Goal: Task Accomplishment & Management: Complete application form

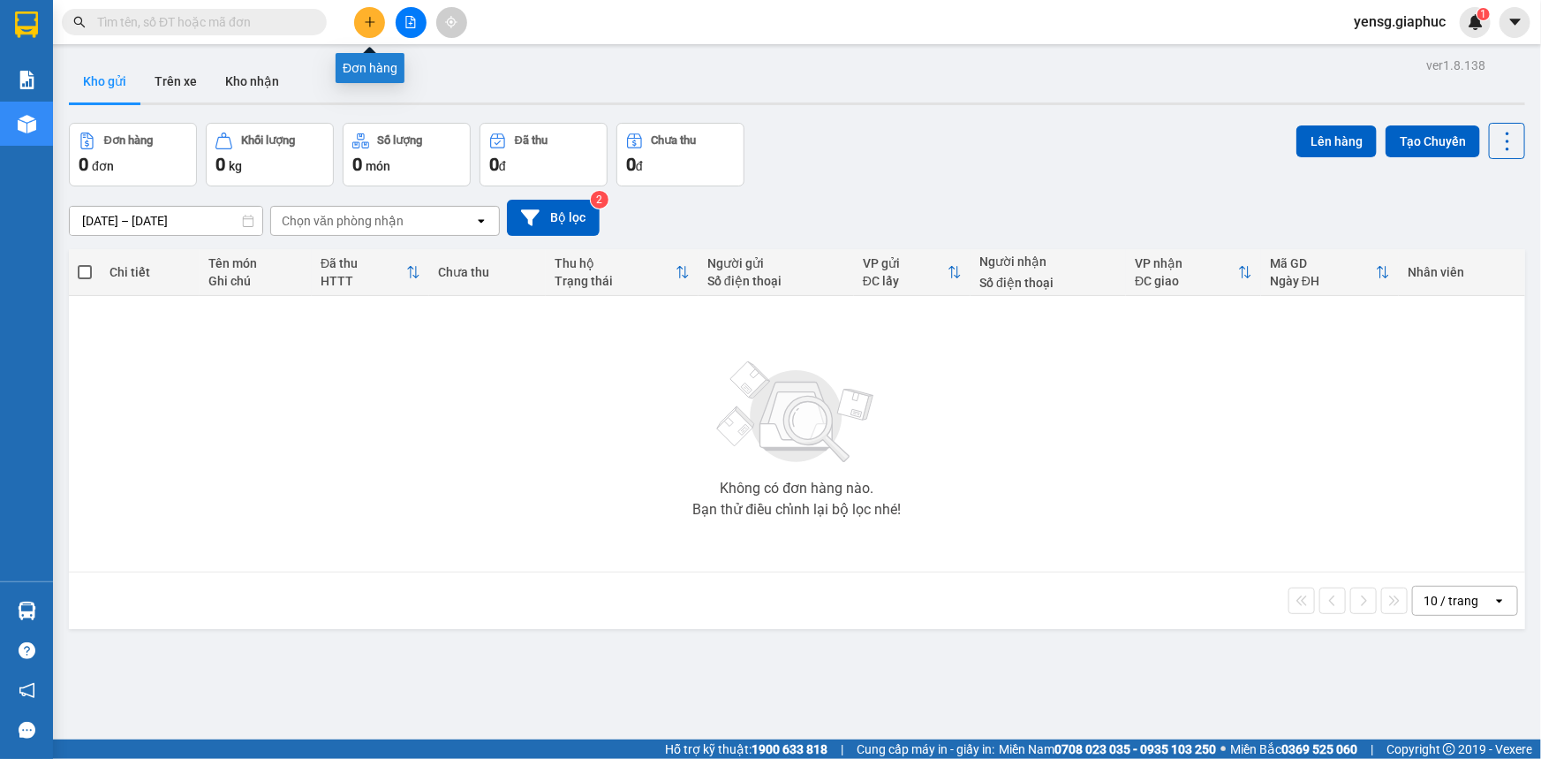
click at [379, 24] on button at bounding box center [369, 22] width 31 height 31
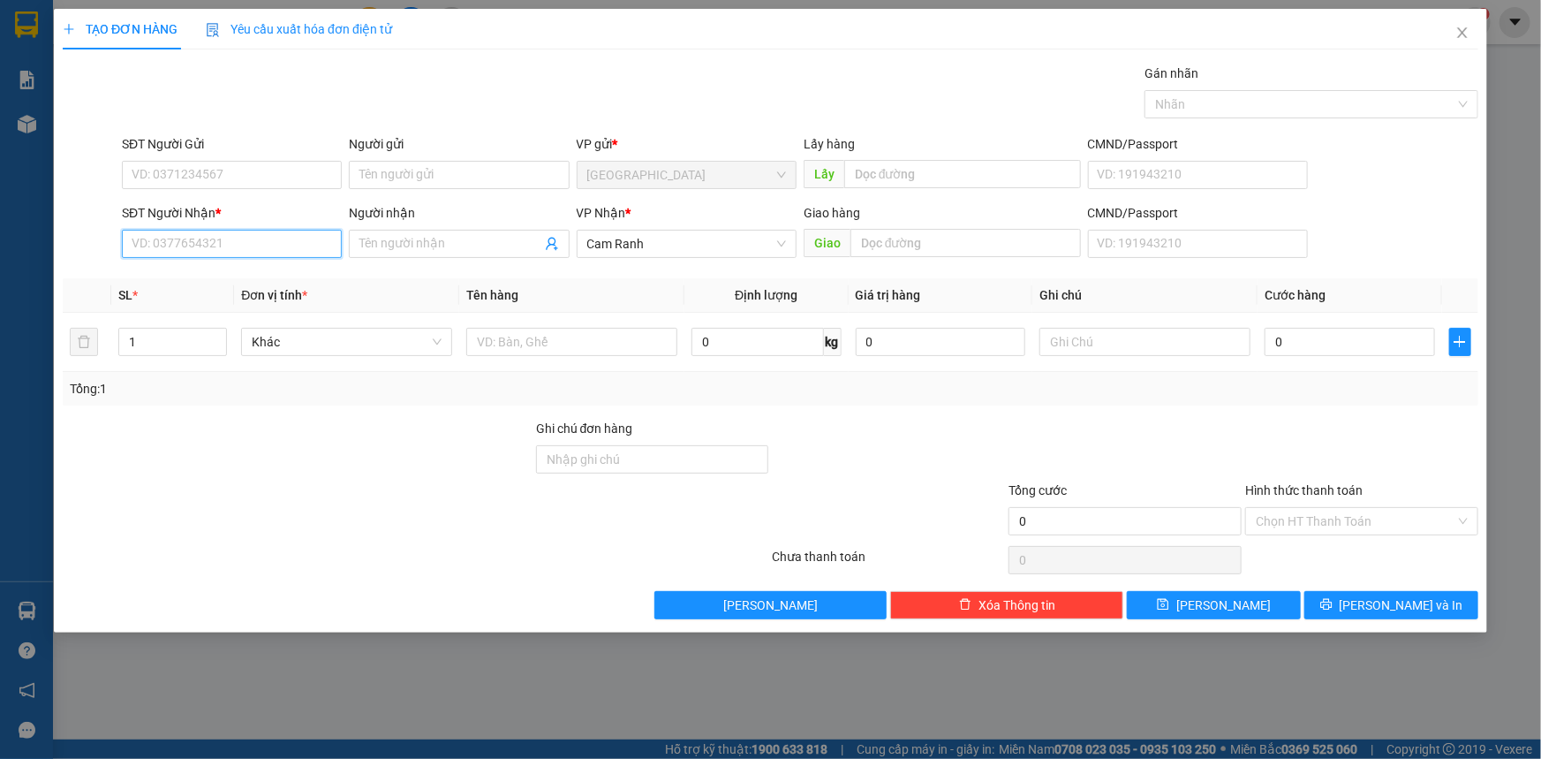
click at [268, 237] on input "SĐT Người Nhận *" at bounding box center [232, 244] width 220 height 28
click at [285, 278] on div "0933370576 - CHÚ PHĨNH" at bounding box center [231, 278] width 199 height 19
type input "0933370576"
type input "CHÚ PHĨNH"
type input "0933370576"
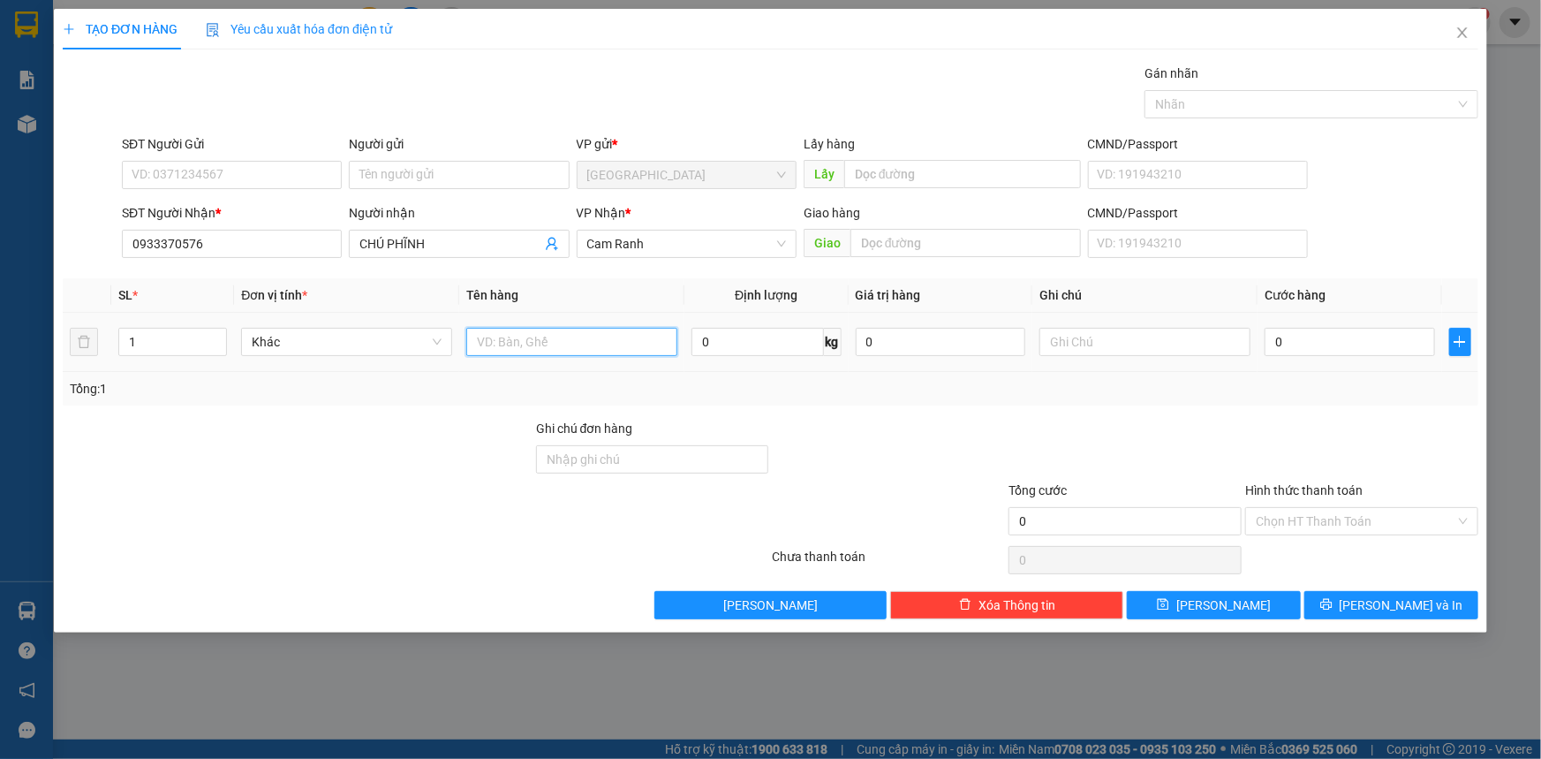
click at [562, 340] on input "text" at bounding box center [571, 342] width 211 height 28
type input "1 CỤC SẮT"
click at [302, 169] on input "SĐT Người Gửi" at bounding box center [232, 175] width 220 height 28
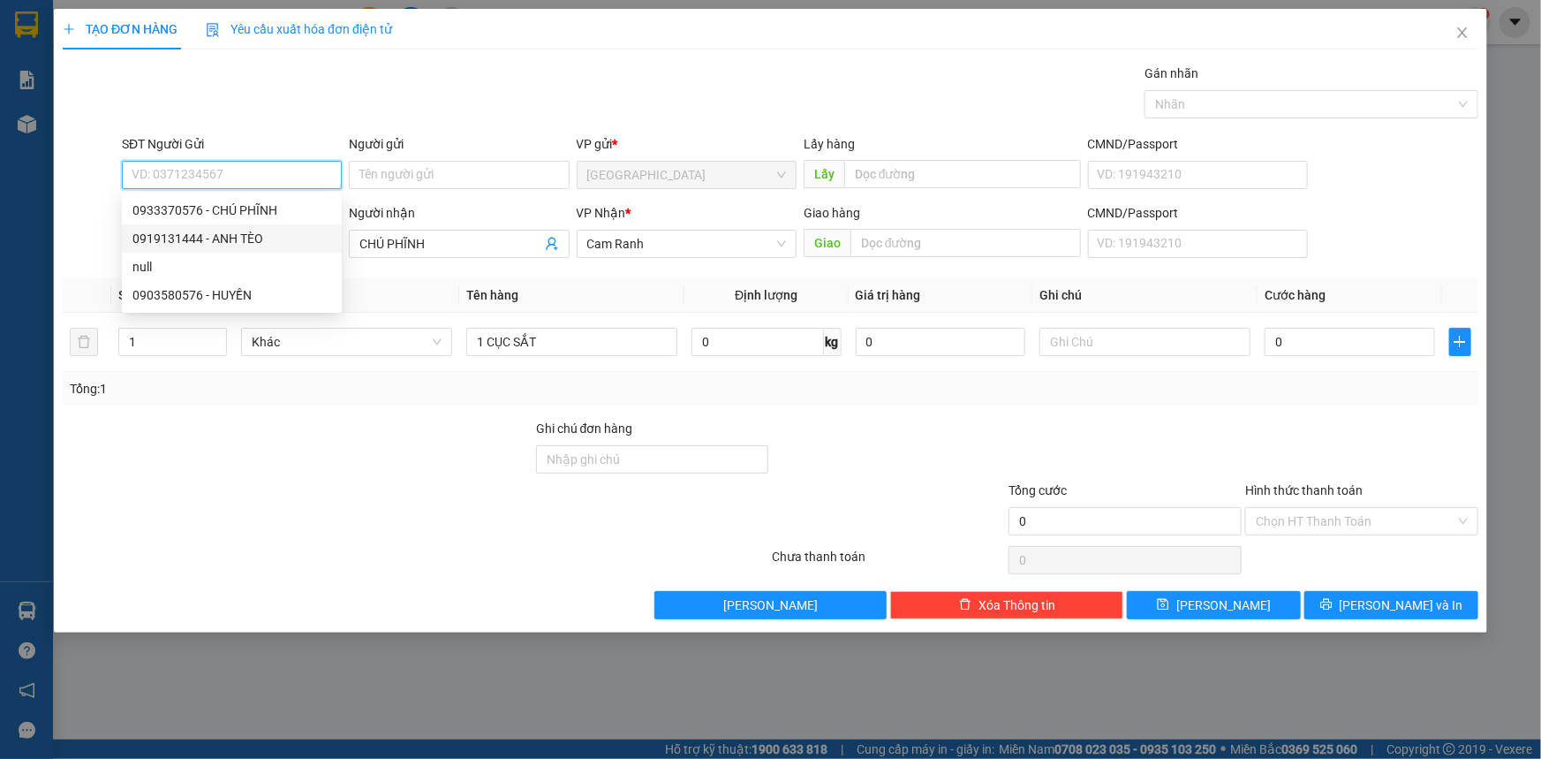
click at [277, 243] on div "0919131444 - ANH TÈO" at bounding box center [231, 238] width 199 height 19
type input "0919131444"
type input "ANH TÈO"
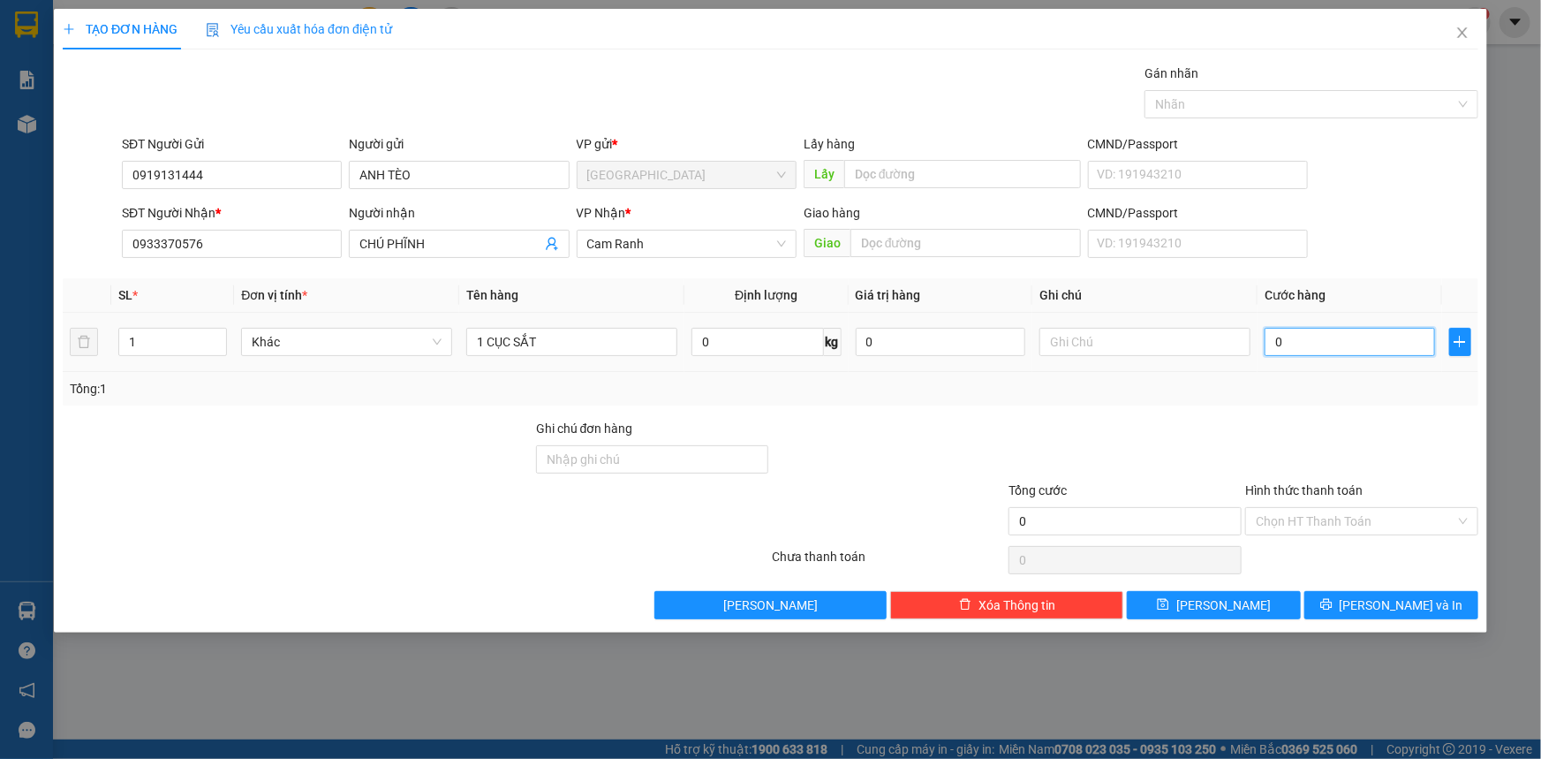
click at [1313, 337] on input "0" at bounding box center [1350, 342] width 170 height 28
type input "3"
type input "30"
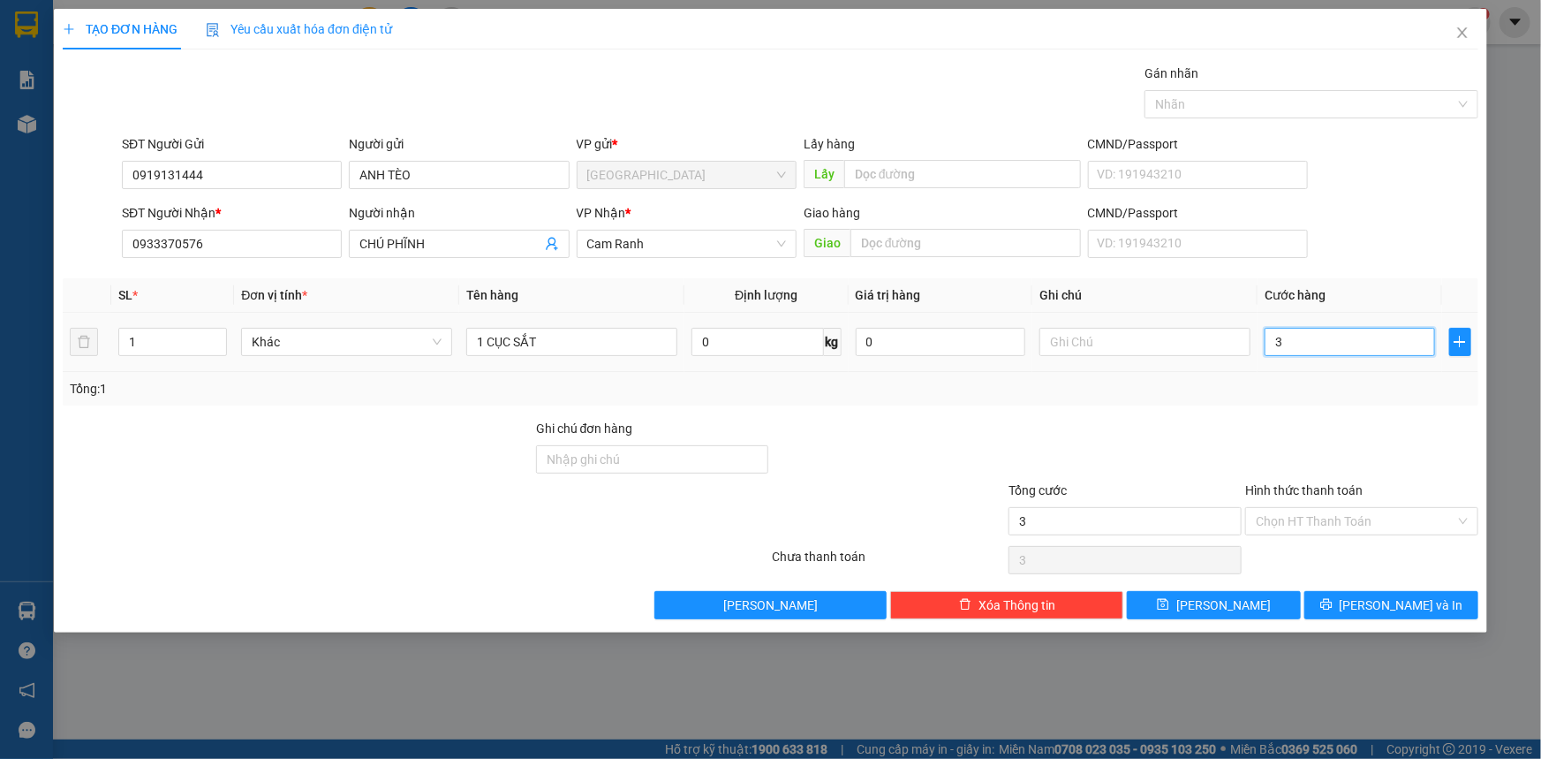
type input "30"
type input "30.000"
click at [1288, 398] on div "Tổng: 1" at bounding box center [771, 389] width 1416 height 34
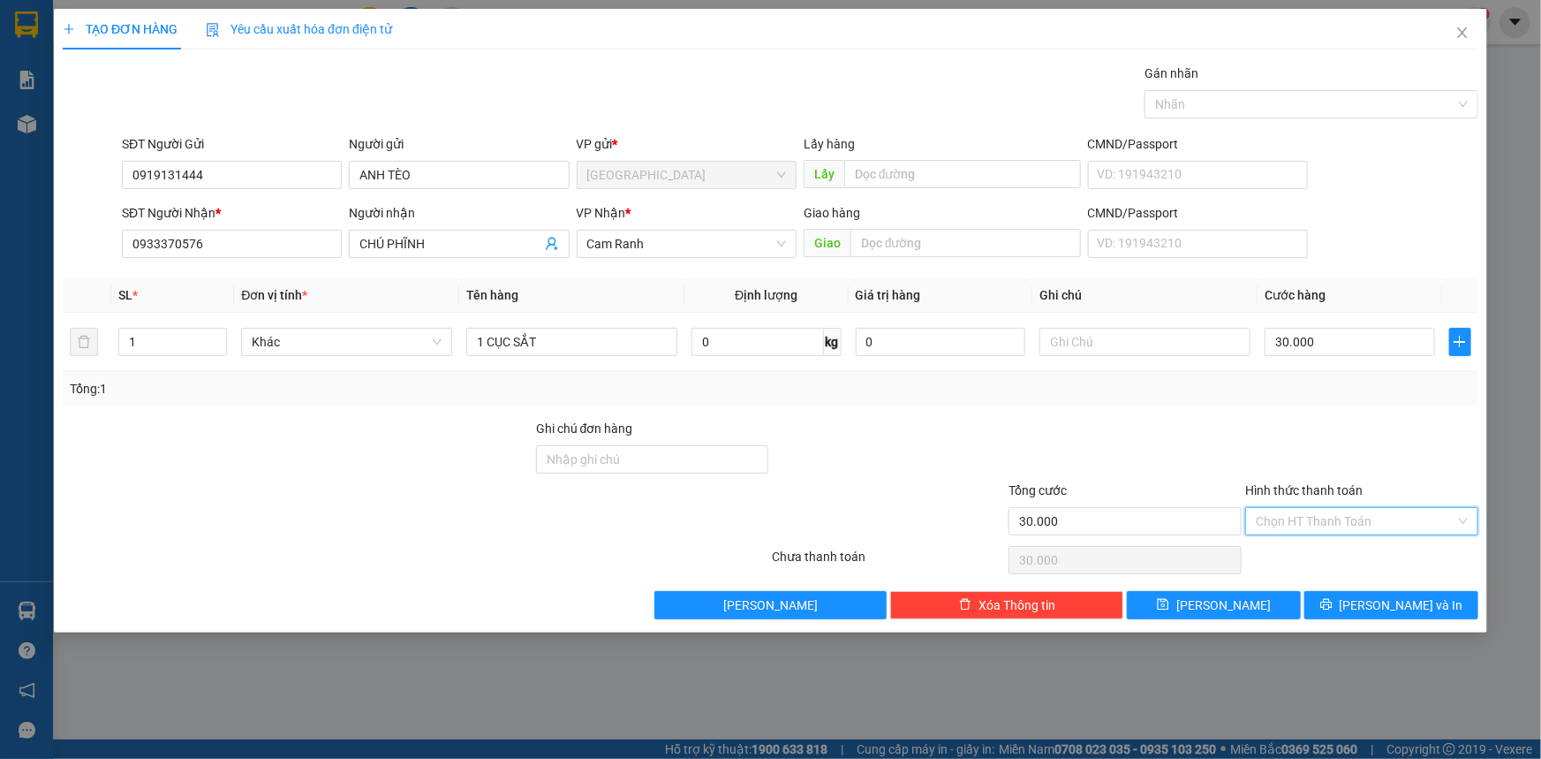
click at [1311, 525] on input "Hình thức thanh toán" at bounding box center [1356, 521] width 200 height 26
click at [1320, 556] on div "Tại văn phòng" at bounding box center [1362, 555] width 212 height 19
type input "0"
click at [1386, 596] on span "[PERSON_NAME] và In" at bounding box center [1402, 604] width 124 height 19
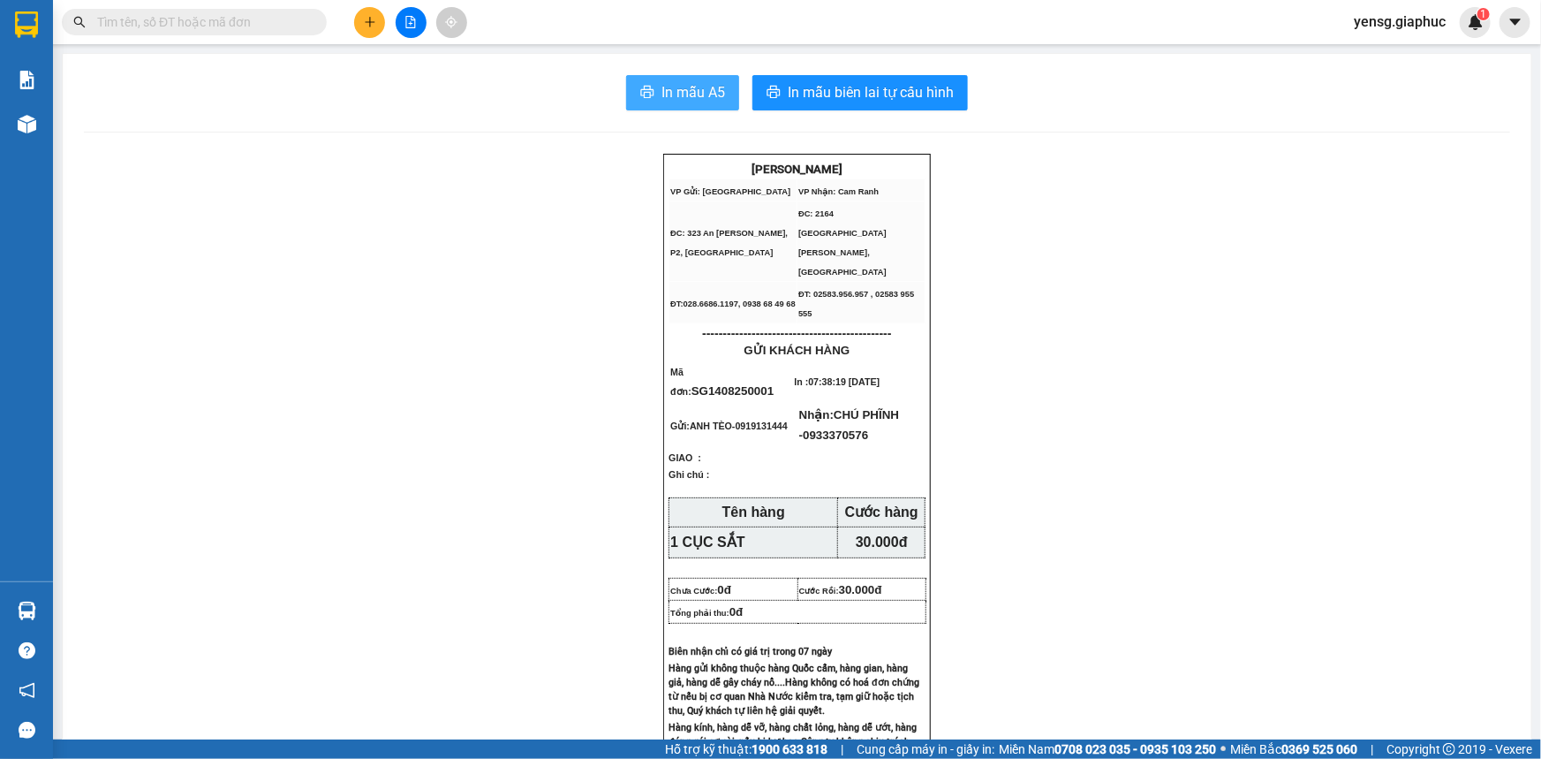
click at [637, 82] on button "In mẫu A5" at bounding box center [682, 92] width 113 height 35
click at [379, 26] on button at bounding box center [369, 22] width 31 height 31
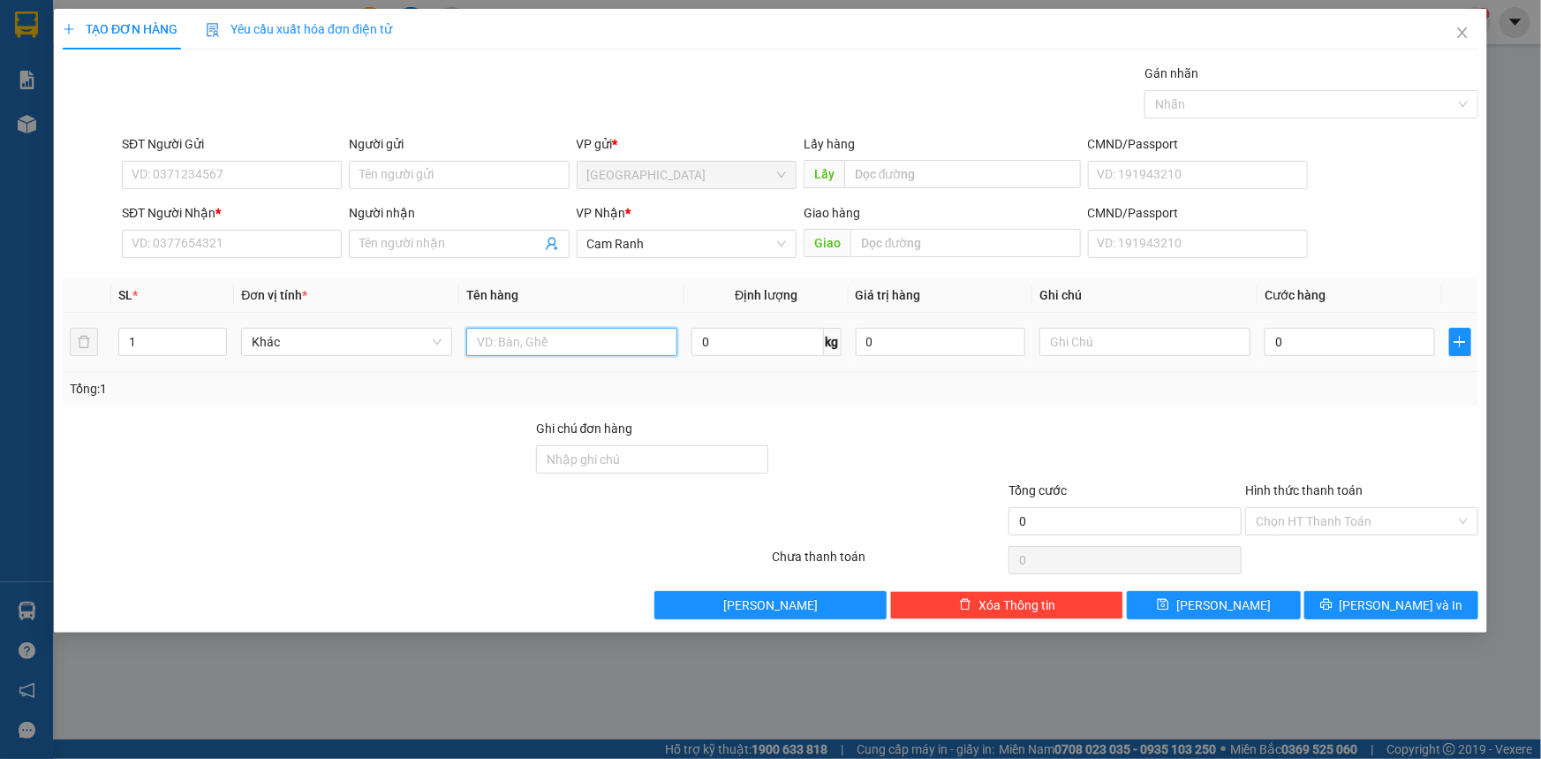
click at [543, 349] on input "text" at bounding box center [571, 342] width 211 height 28
type input "1 HỘP"
click at [193, 232] on input "SĐT Người Nhận *" at bounding box center [232, 244] width 220 height 28
type input "0398633591"
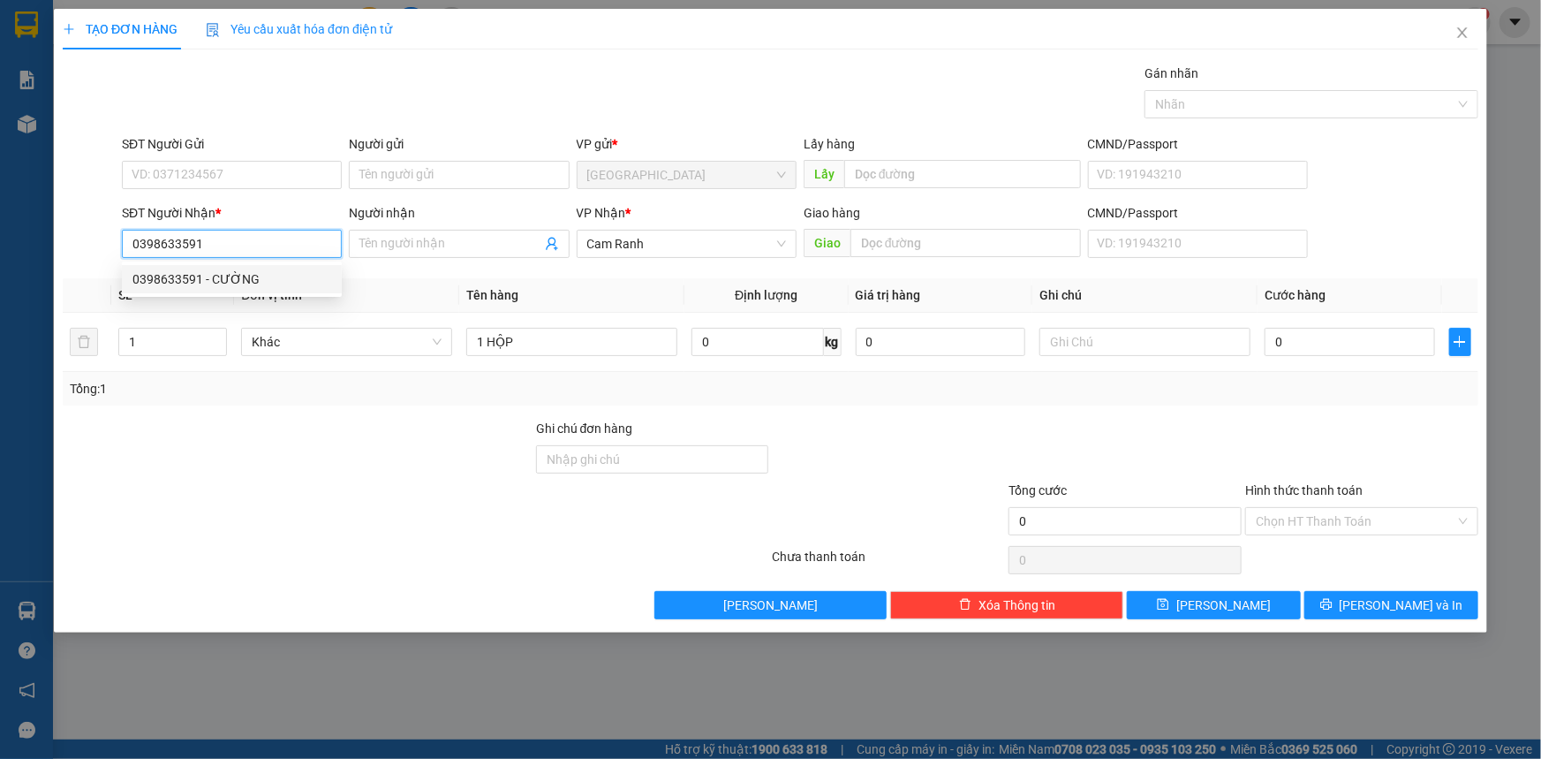
click at [249, 275] on div "0398633591 - CƯỜNG" at bounding box center [231, 278] width 199 height 19
type input "CƯỜNG"
type input "0398633591"
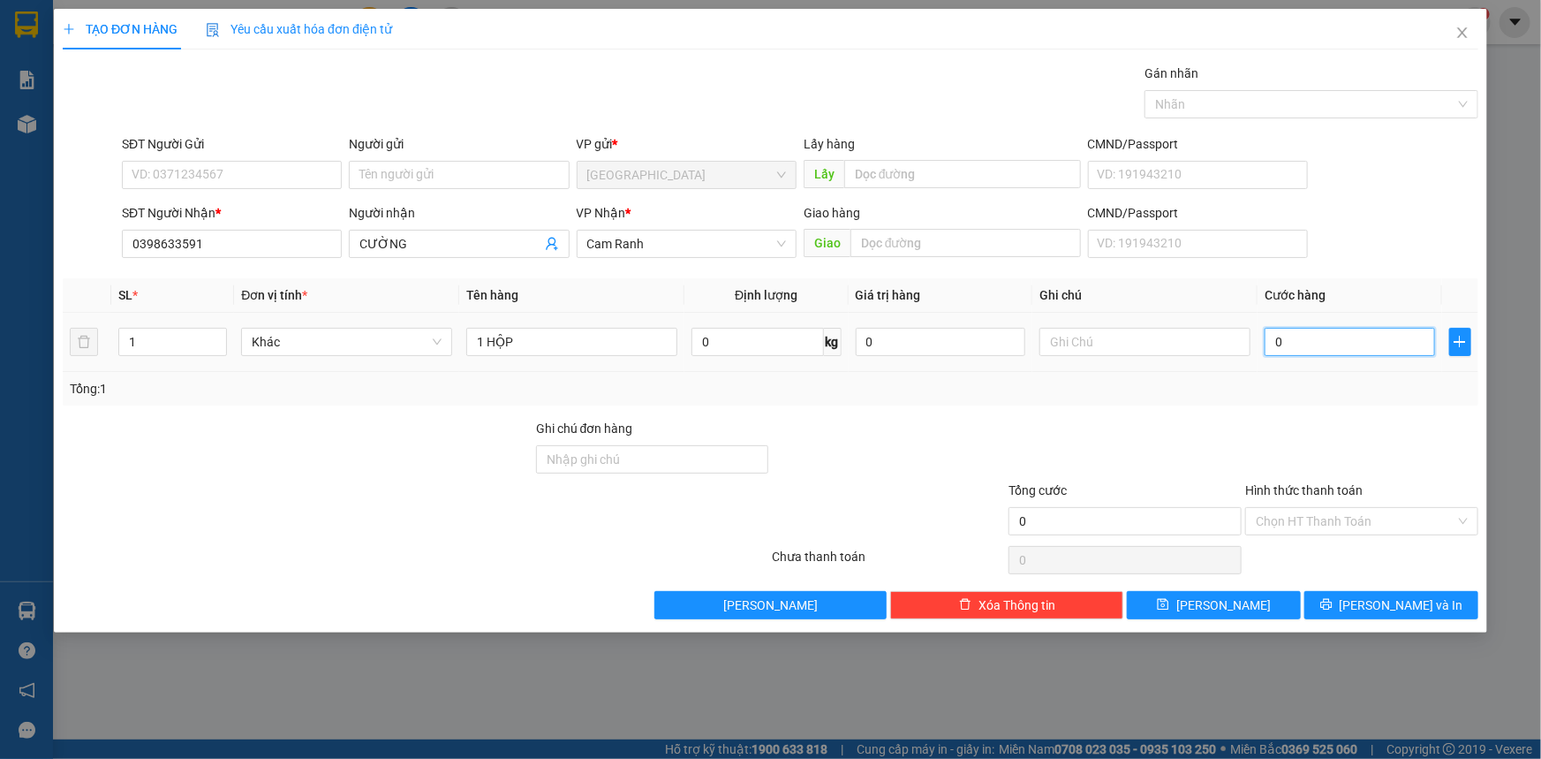
click at [1307, 354] on input "0" at bounding box center [1350, 342] width 170 height 28
type input "3"
type input "30"
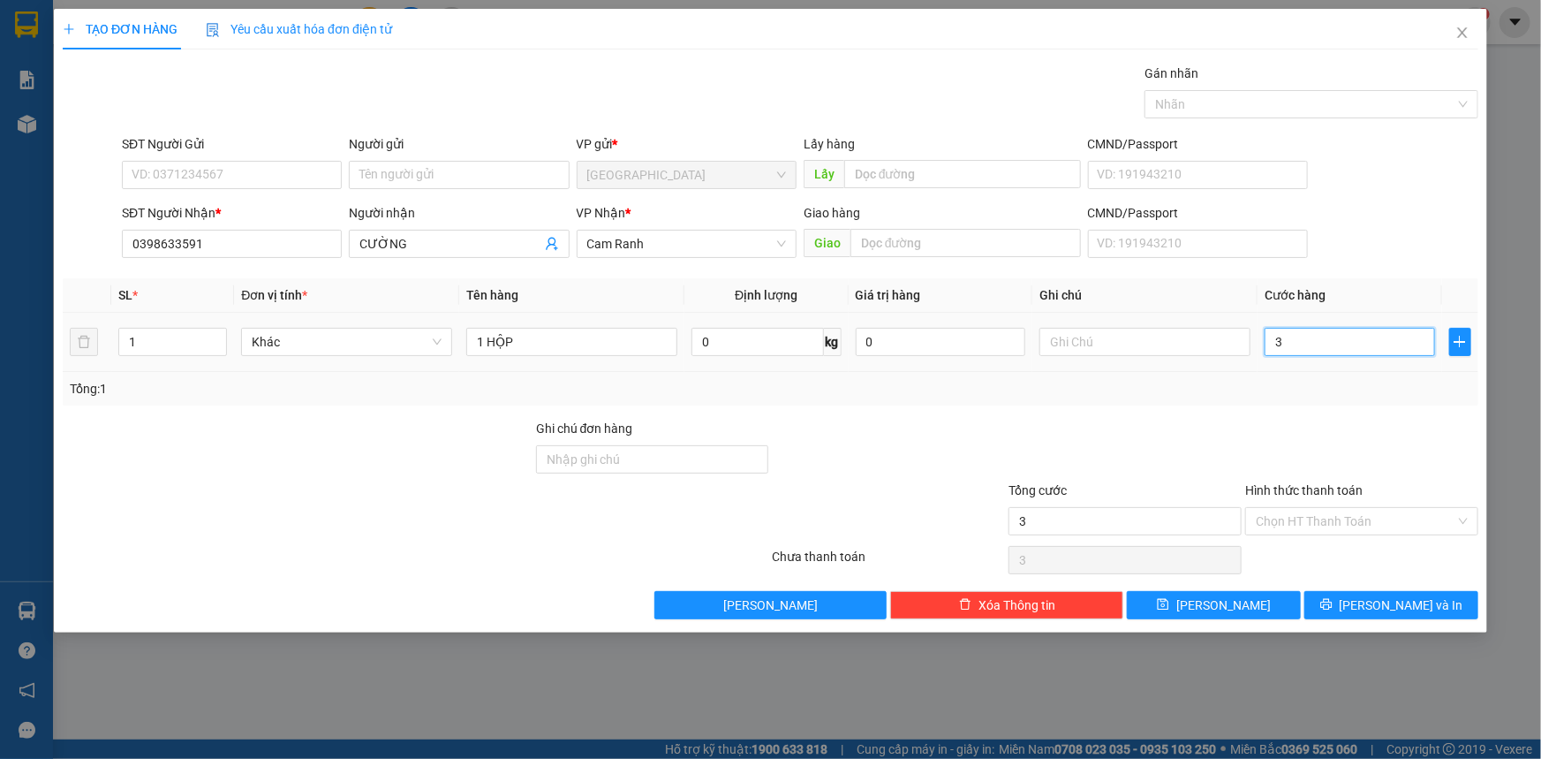
type input "30"
type input "30.000"
click at [1318, 419] on div at bounding box center [1362, 450] width 237 height 62
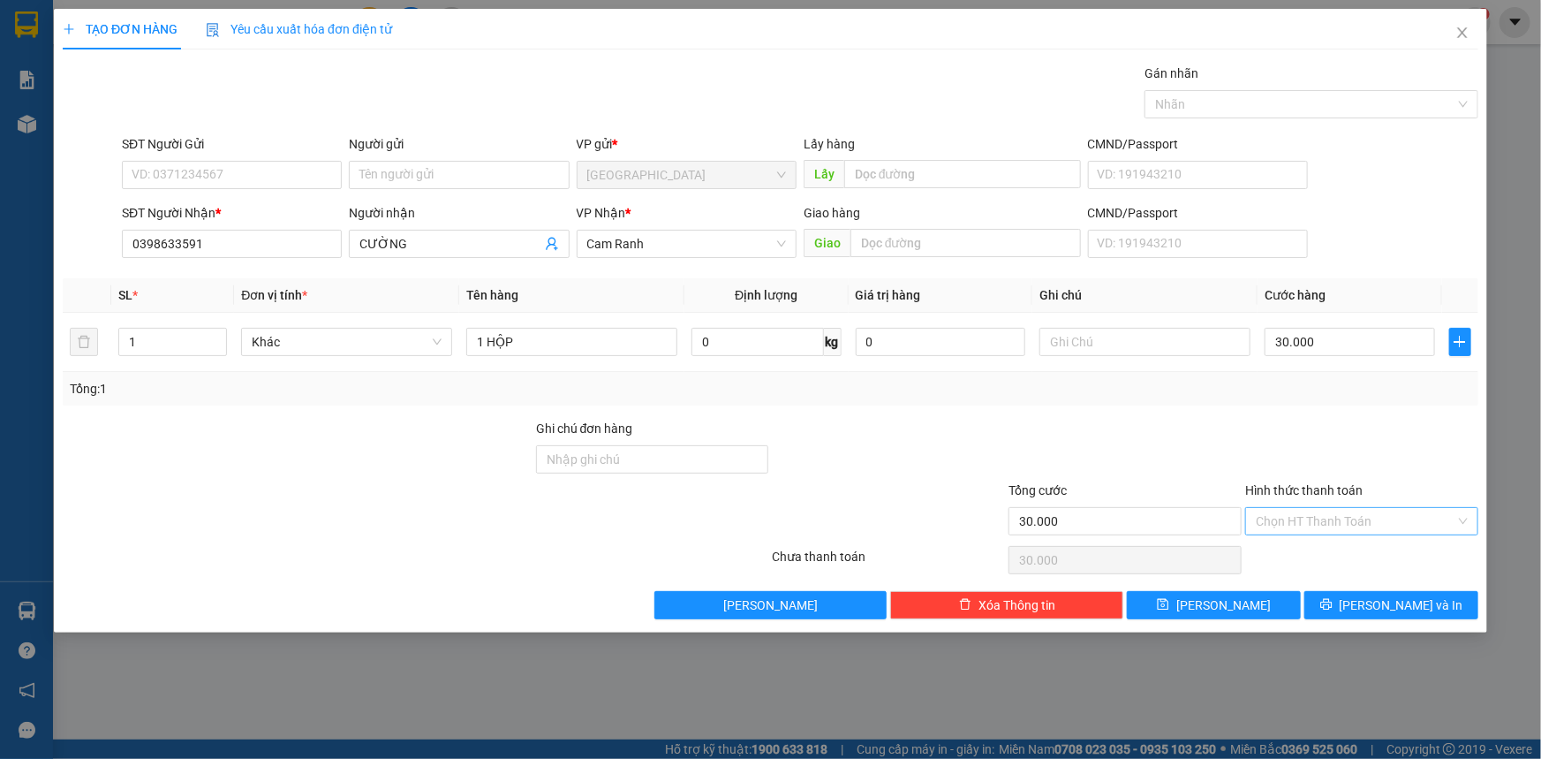
click at [1356, 511] on input "Hình thức thanh toán" at bounding box center [1356, 521] width 200 height 26
click at [1355, 552] on div "Tại văn phòng" at bounding box center [1362, 555] width 212 height 19
type input "0"
click at [1351, 605] on button "[PERSON_NAME] và In" at bounding box center [1392, 605] width 174 height 28
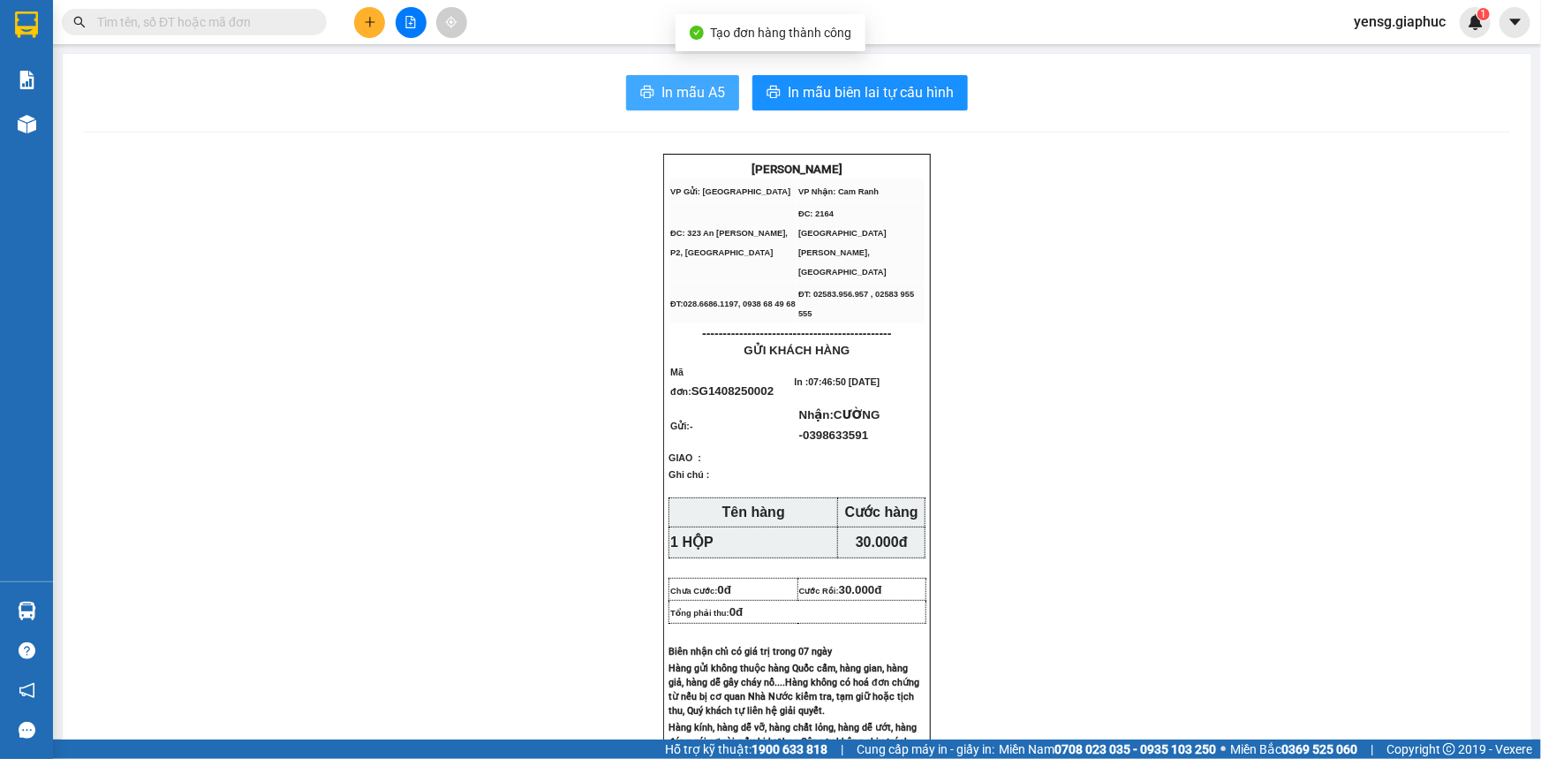
click at [706, 88] on span "In mẫu A5" at bounding box center [694, 92] width 64 height 22
click at [270, 19] on input "text" at bounding box center [201, 21] width 208 height 19
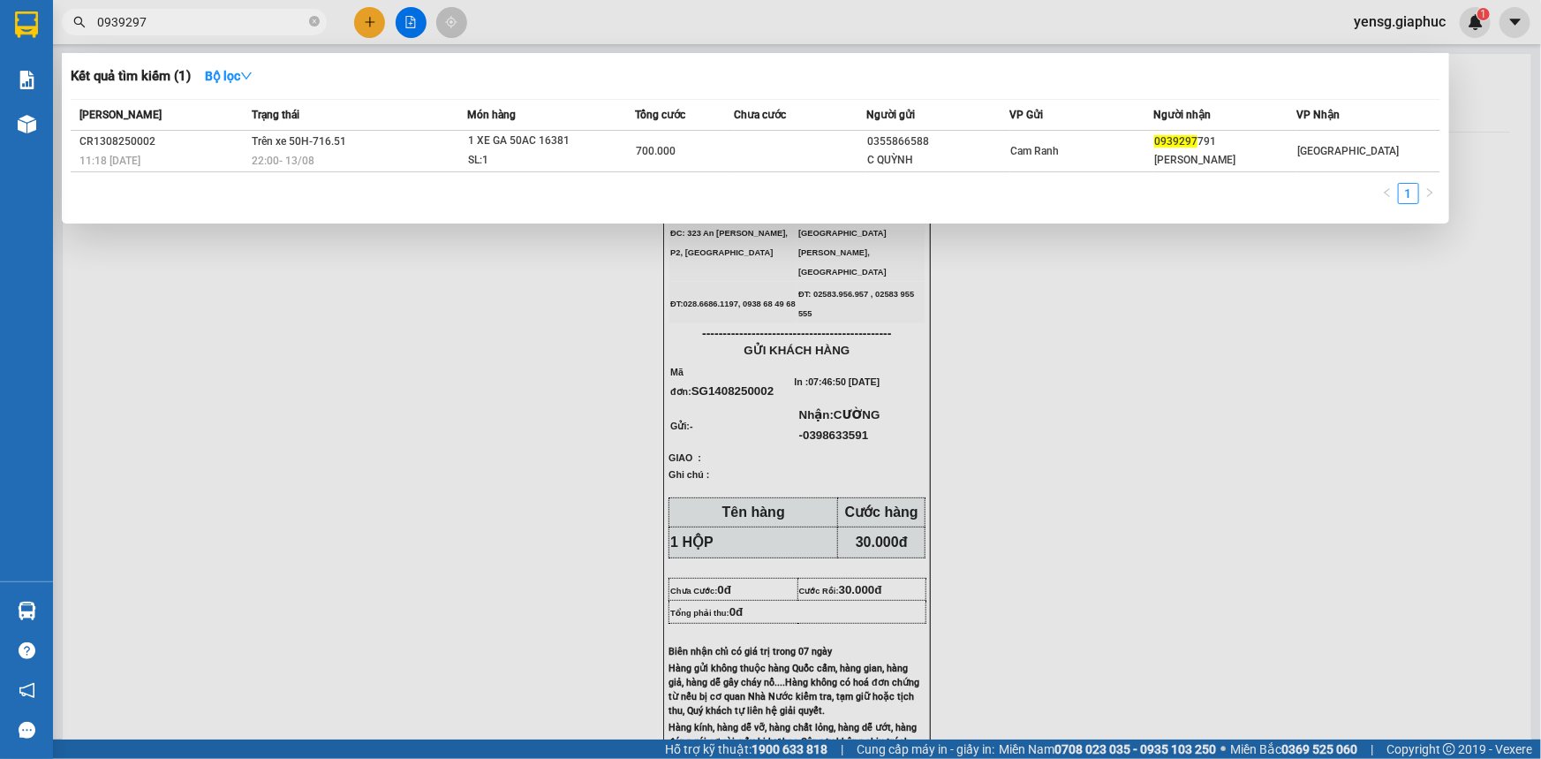
click at [305, 26] on input "0939297" at bounding box center [201, 21] width 208 height 19
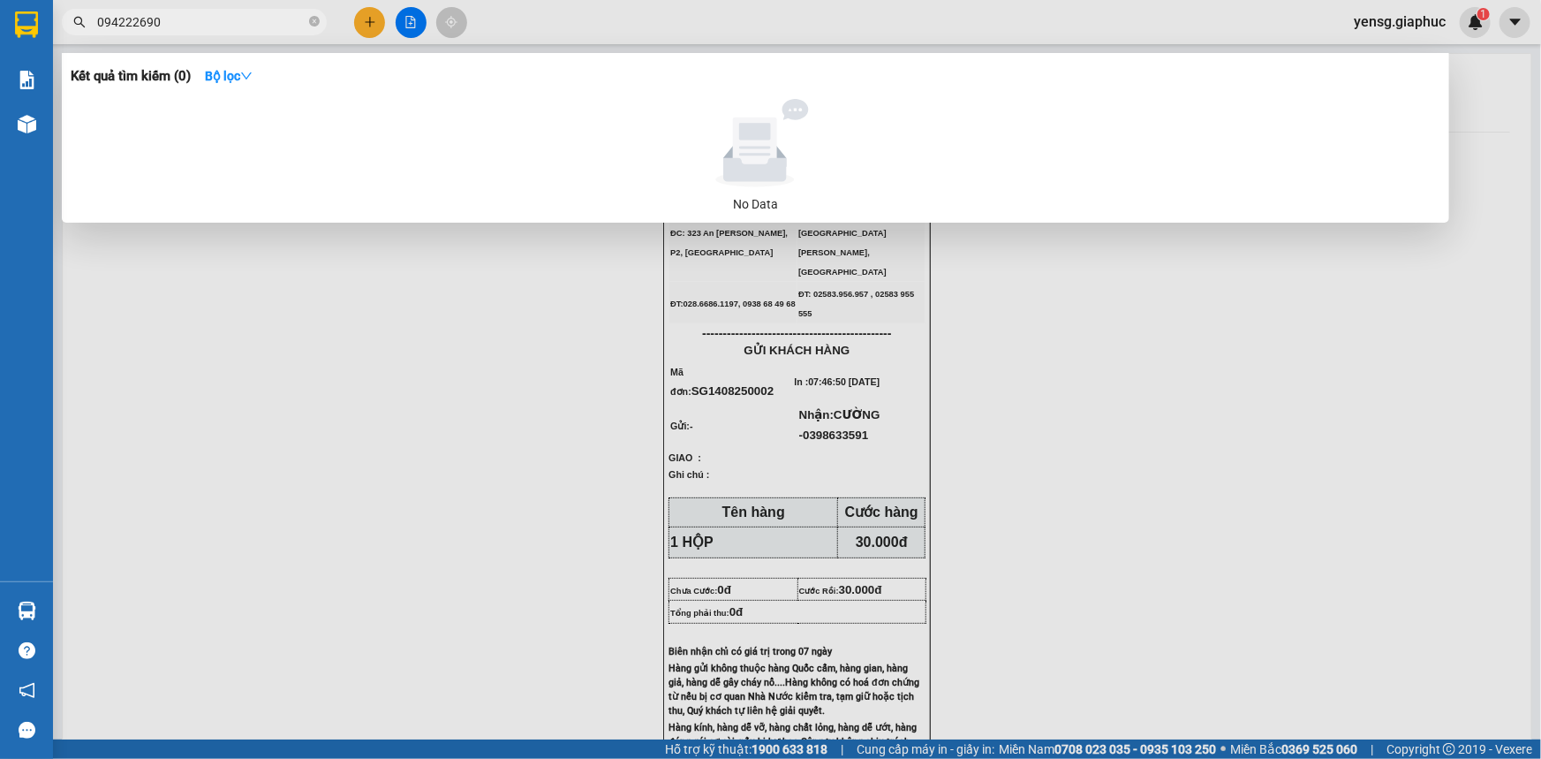
click at [300, 26] on input "094222690" at bounding box center [201, 21] width 208 height 19
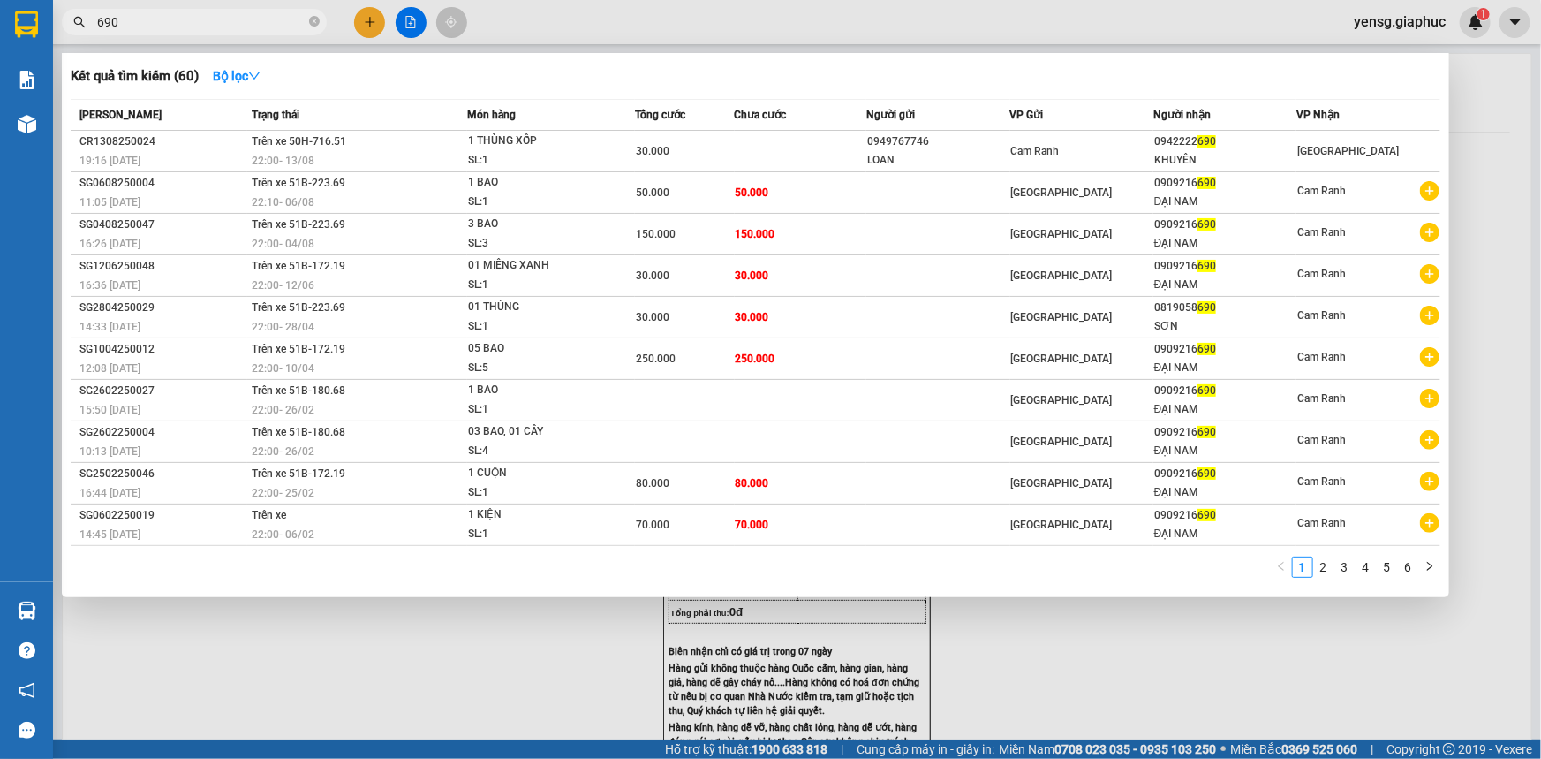
click at [243, 26] on input "690" at bounding box center [201, 21] width 208 height 19
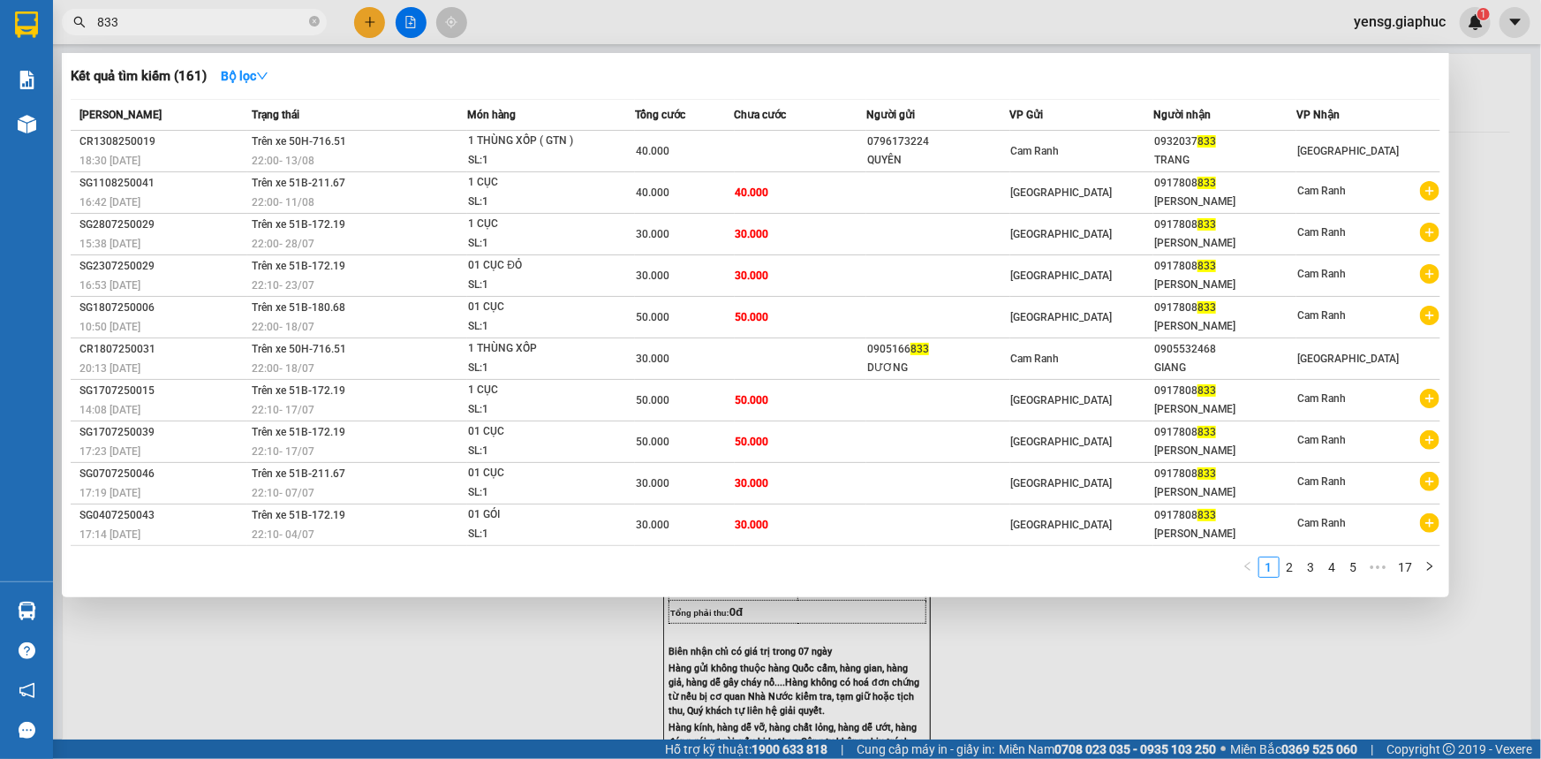
click at [267, 34] on span "833" at bounding box center [194, 22] width 265 height 26
click at [264, 30] on input "833" at bounding box center [201, 21] width 208 height 19
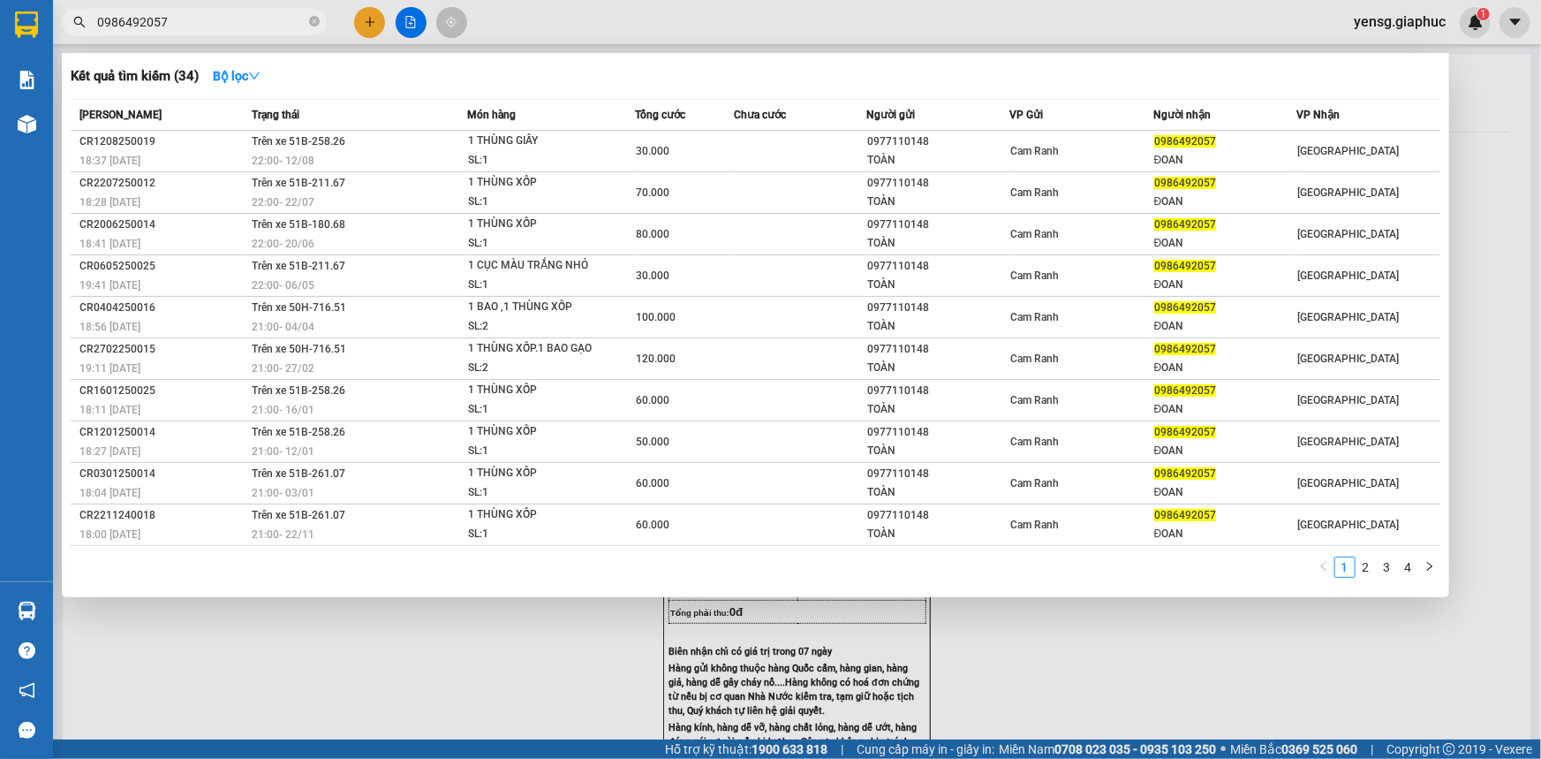
click at [274, 16] on input "0986492057" at bounding box center [201, 21] width 208 height 19
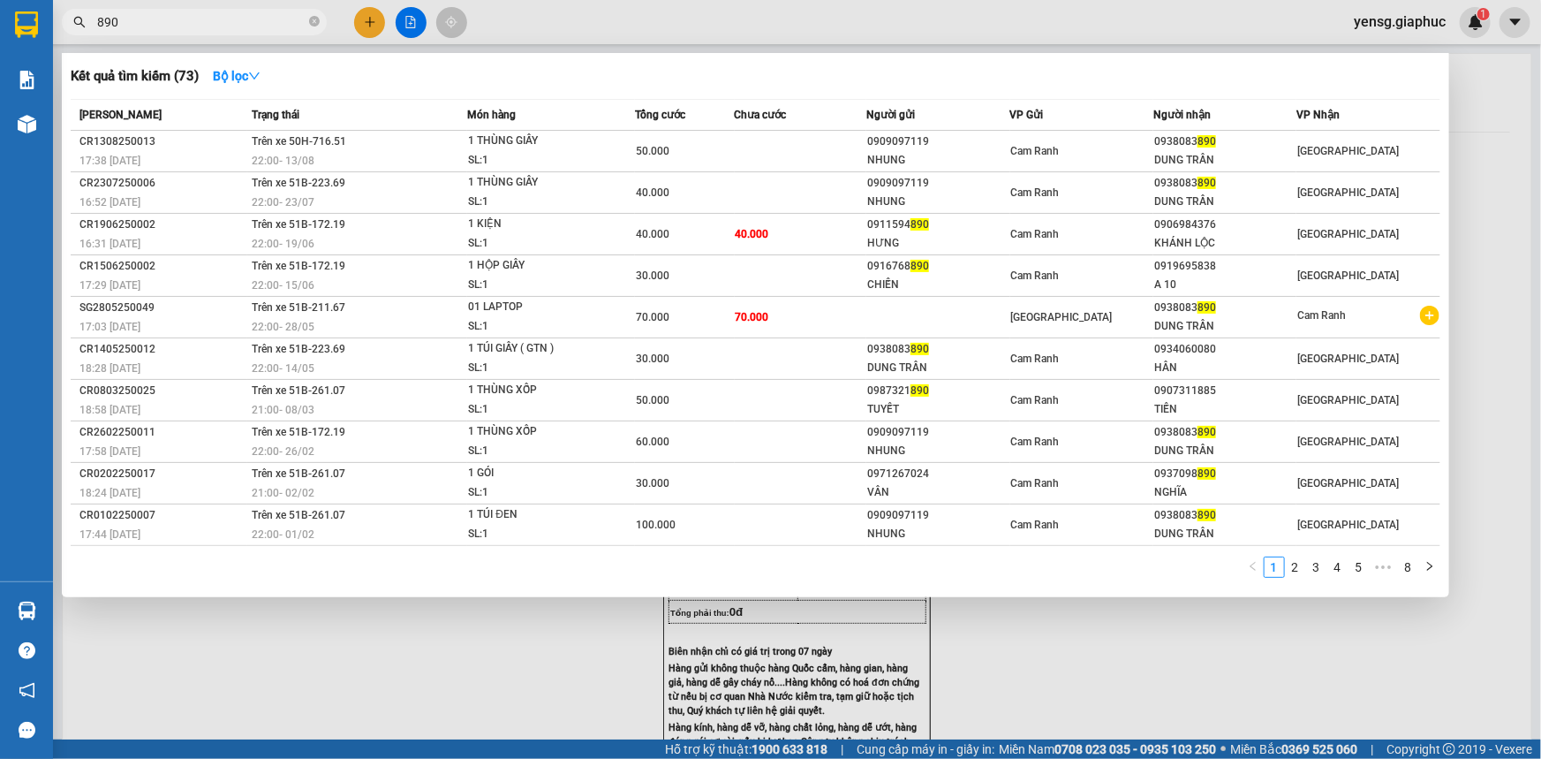
type input "890"
click at [353, 21] on div at bounding box center [770, 379] width 1541 height 759
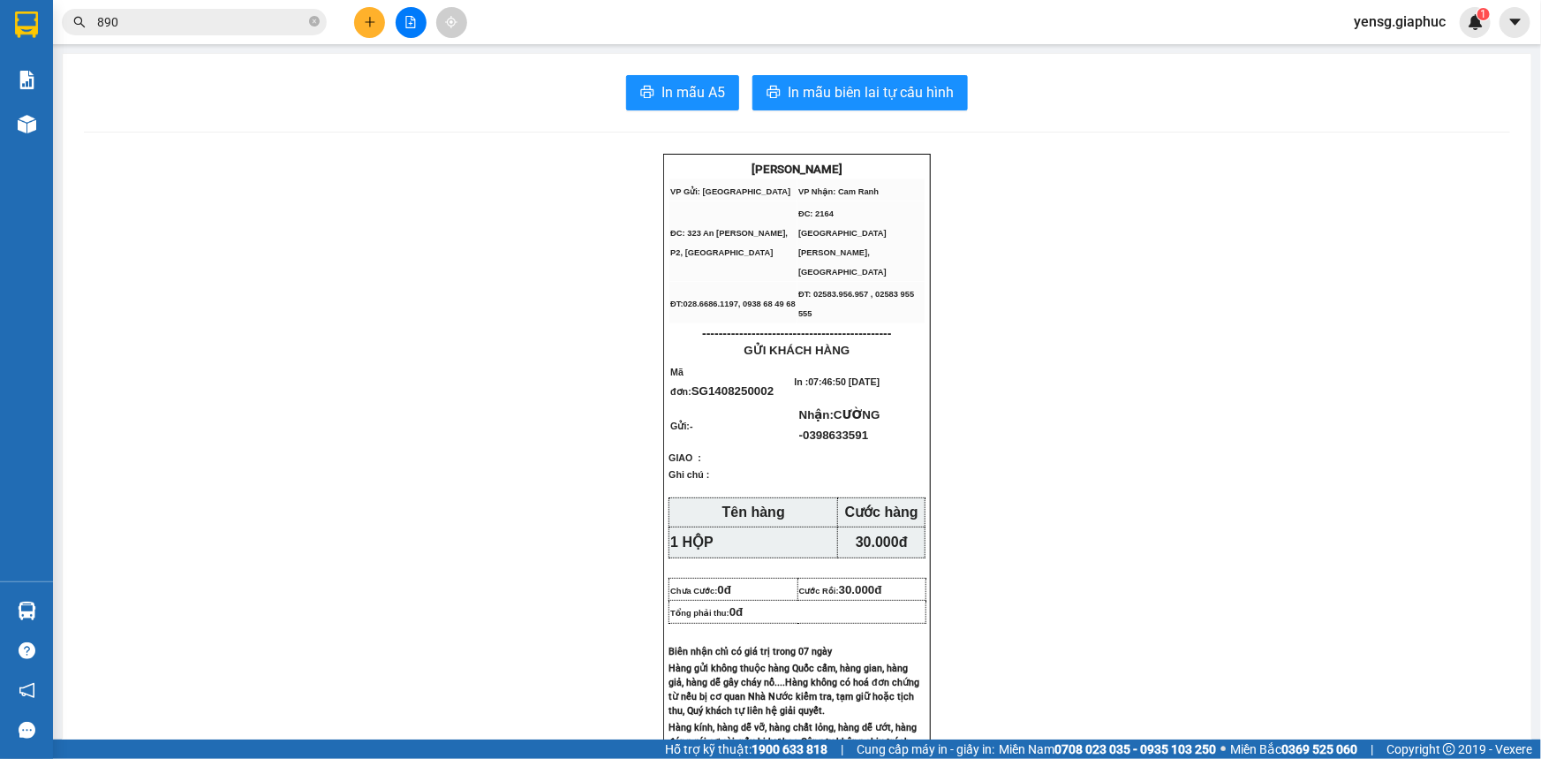
click at [371, 28] on button at bounding box center [369, 22] width 31 height 31
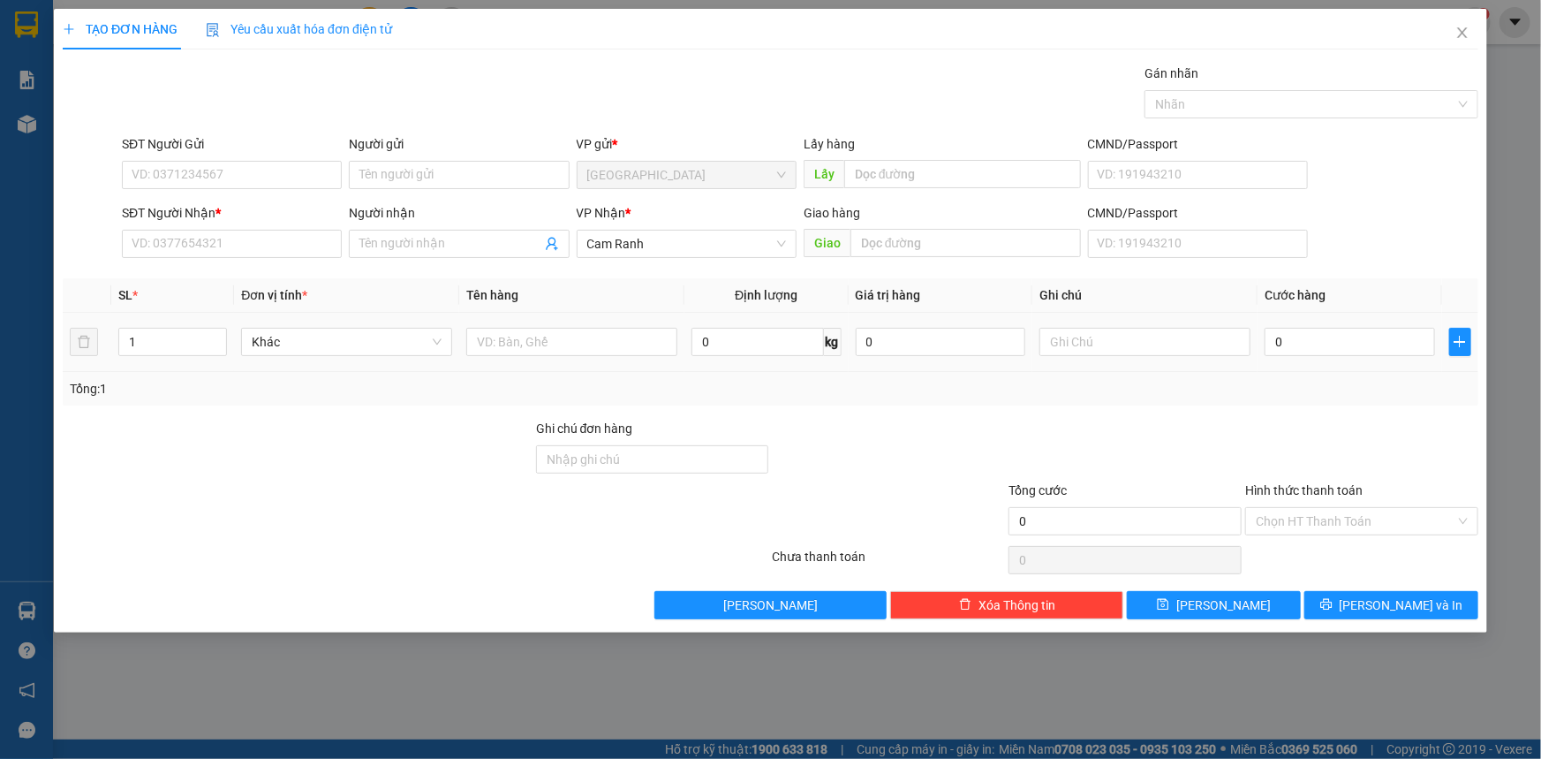
click at [150, 326] on div "1" at bounding box center [172, 341] width 109 height 35
click at [149, 330] on input "1" at bounding box center [172, 342] width 107 height 26
type input "2"
click at [595, 336] on input "text" at bounding box center [571, 342] width 211 height 28
type input "2 KIỆN"
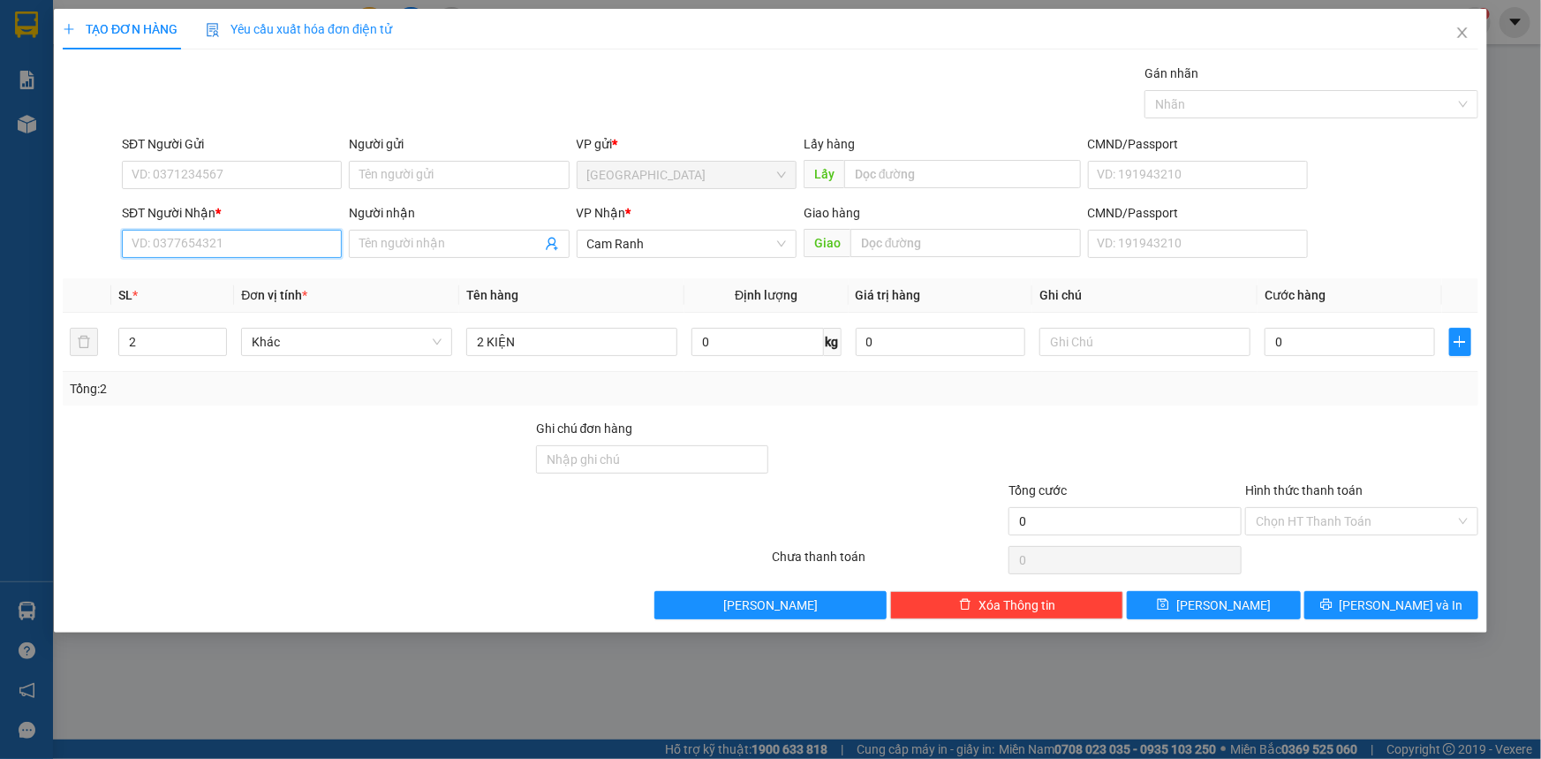
click at [248, 244] on input "SĐT Người Nhận *" at bounding box center [232, 244] width 220 height 28
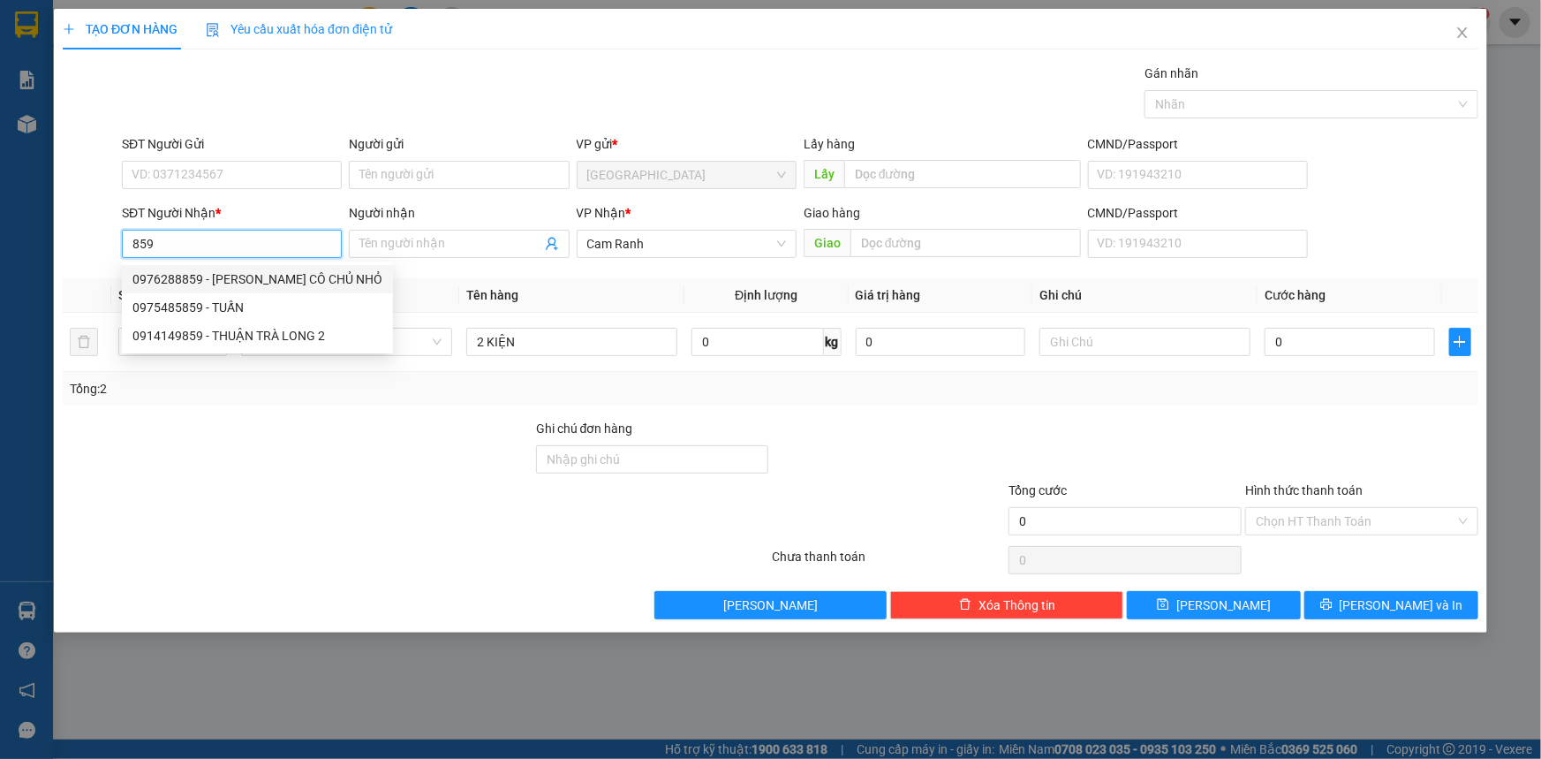
click at [245, 275] on div "0976288859 - [PERSON_NAME] CÔ CHỦ NHỎ" at bounding box center [257, 278] width 250 height 19
type input "0976288859"
type input "[PERSON_NAME] CÔ CHỦ NHỎ"
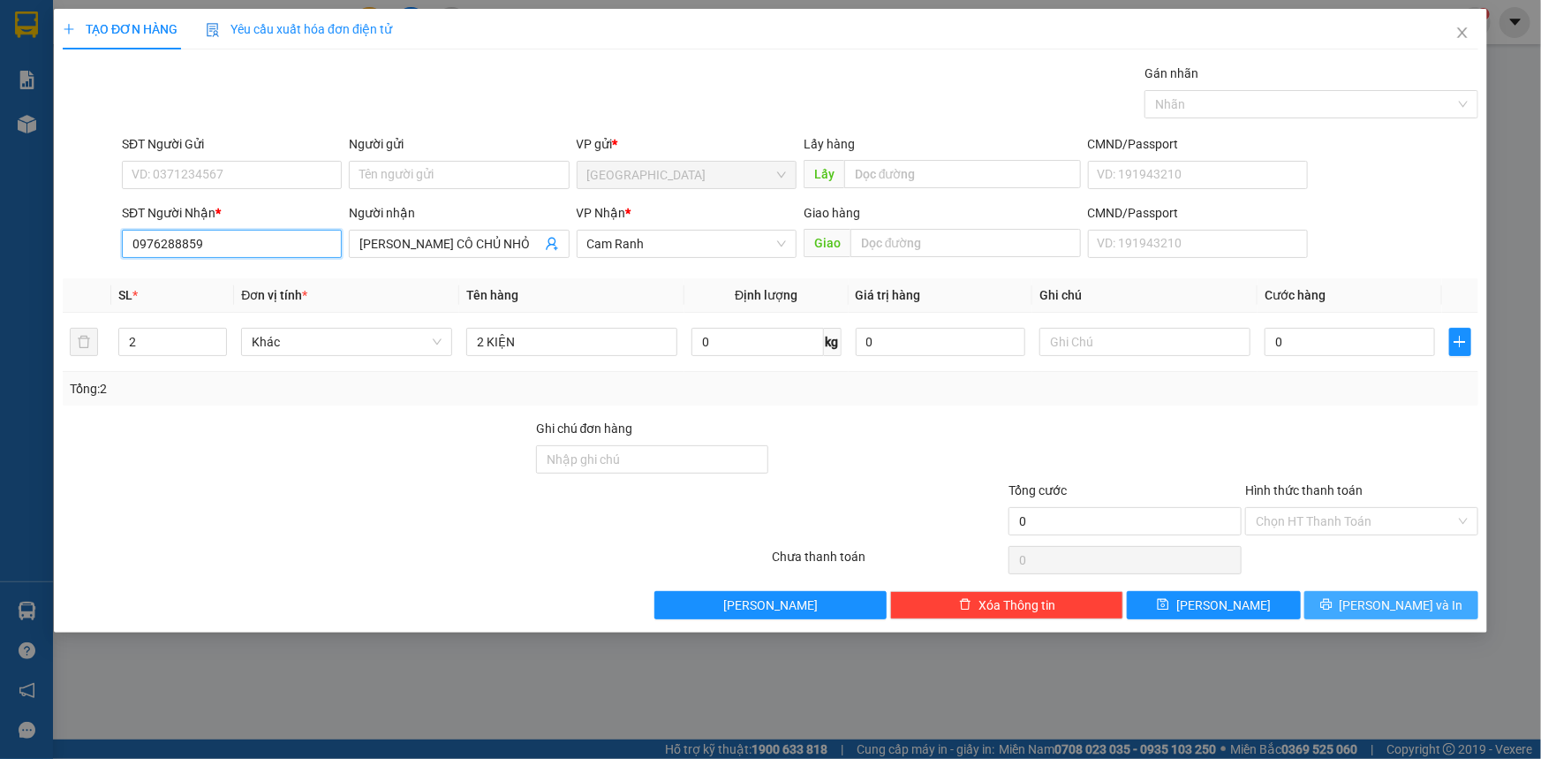
type input "0976288859"
click at [1403, 601] on span "[PERSON_NAME] và In" at bounding box center [1402, 604] width 124 height 19
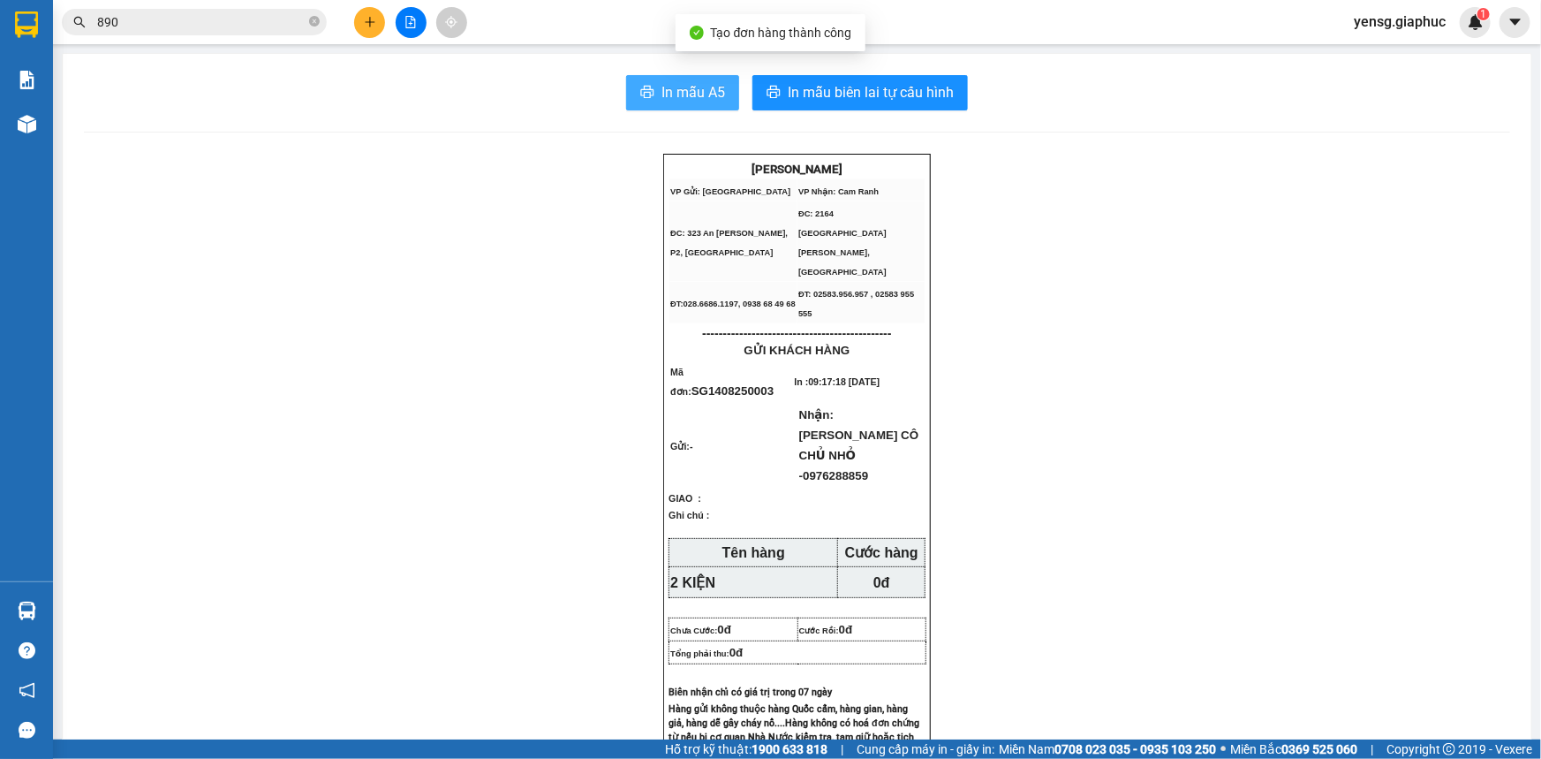
click at [663, 82] on span "In mẫu A5" at bounding box center [694, 92] width 64 height 22
click at [374, 24] on icon "plus" at bounding box center [370, 22] width 12 height 12
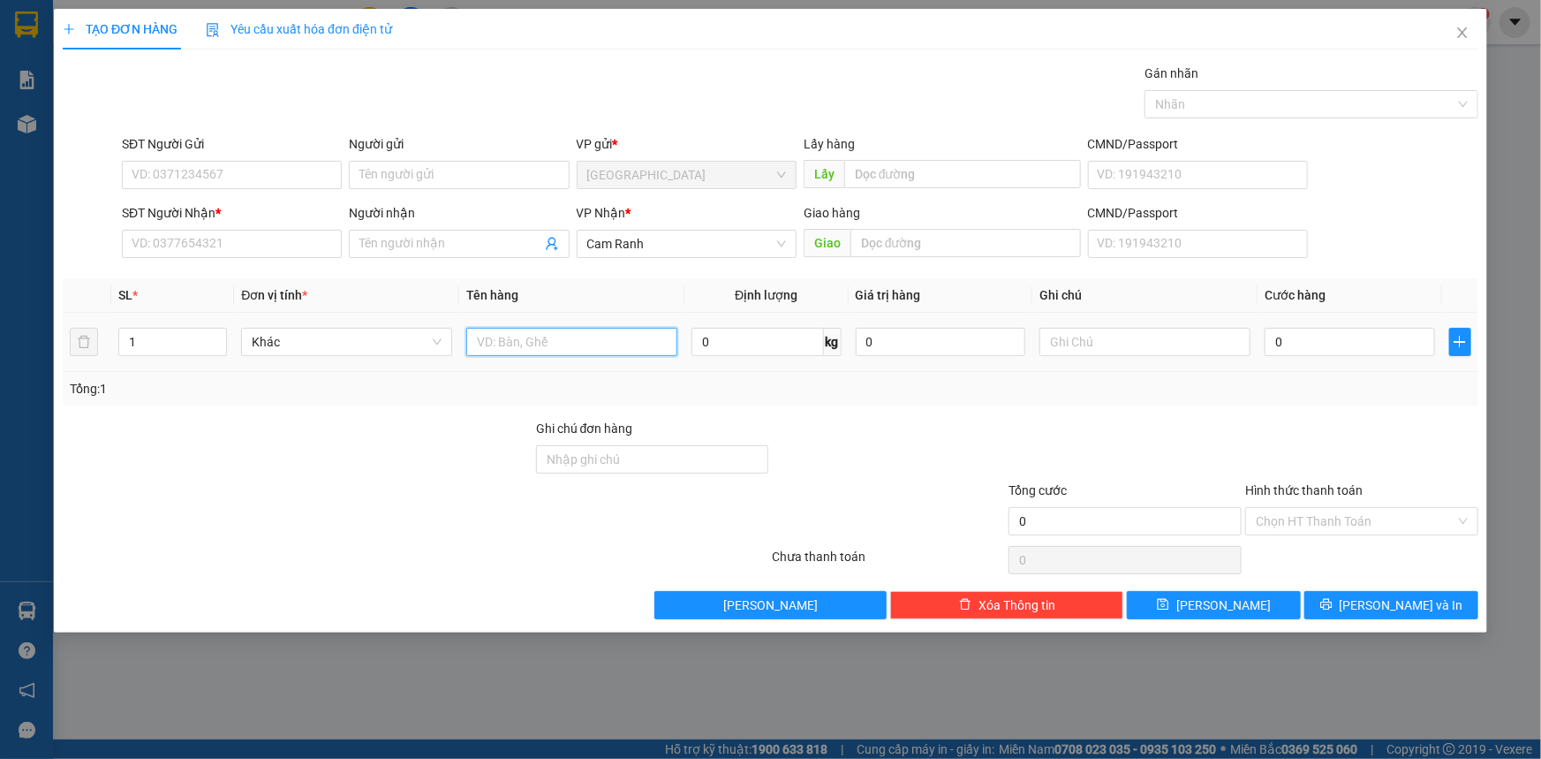
click at [513, 338] on input "text" at bounding box center [571, 342] width 211 height 28
type input "1 BAO"
click at [484, 239] on input "Người nhận" at bounding box center [449, 243] width 181 height 19
type input "TOÀN THẮNG"
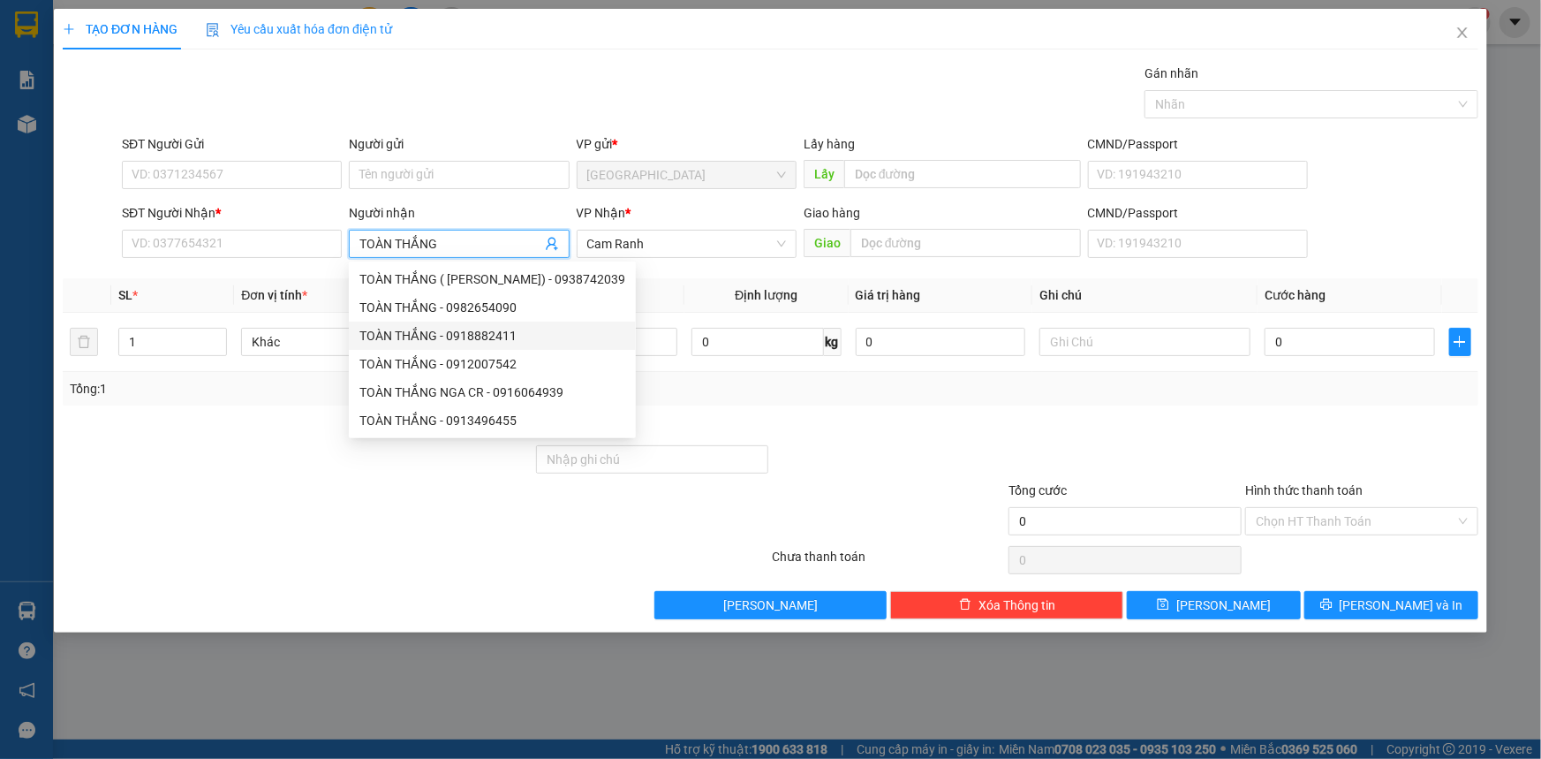
drag, startPoint x: 531, startPoint y: 413, endPoint x: 527, endPoint y: 327, distance: 86.6
click at [527, 327] on div "TOÀN THẮNG ( C THẢO) - 0938742039 TOÀN THẮNG - 0982654090 TOÀN THẮNG - 09188824…" at bounding box center [492, 350] width 287 height 170
click at [539, 361] on div "TOÀN THẮNG - 0912007542" at bounding box center [492, 363] width 266 height 19
type input "0912007542"
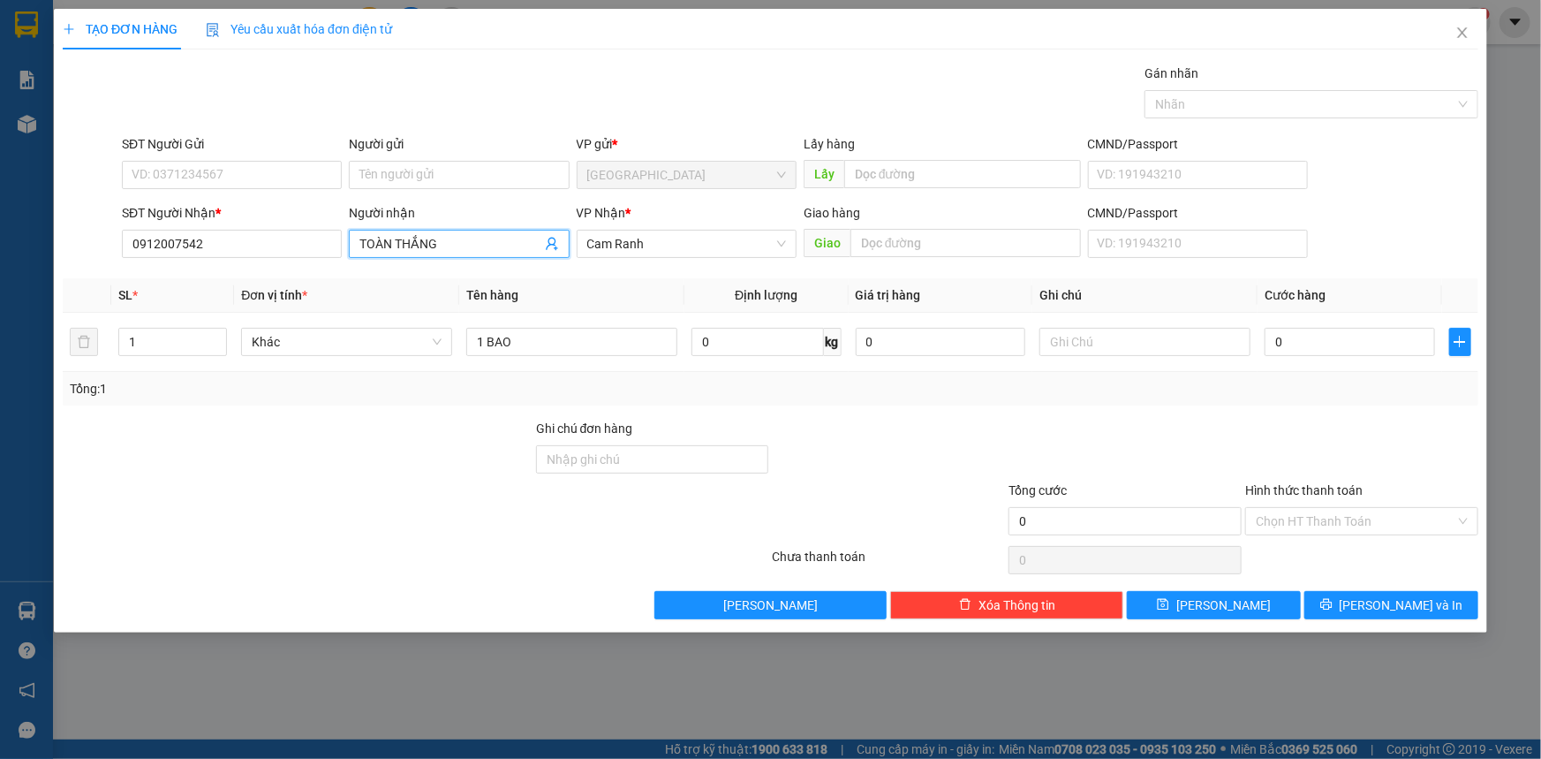
type input "TOÀN THẮNG"
click at [1284, 448] on div at bounding box center [1362, 450] width 237 height 62
click at [1374, 592] on button "[PERSON_NAME] và In" at bounding box center [1392, 605] width 174 height 28
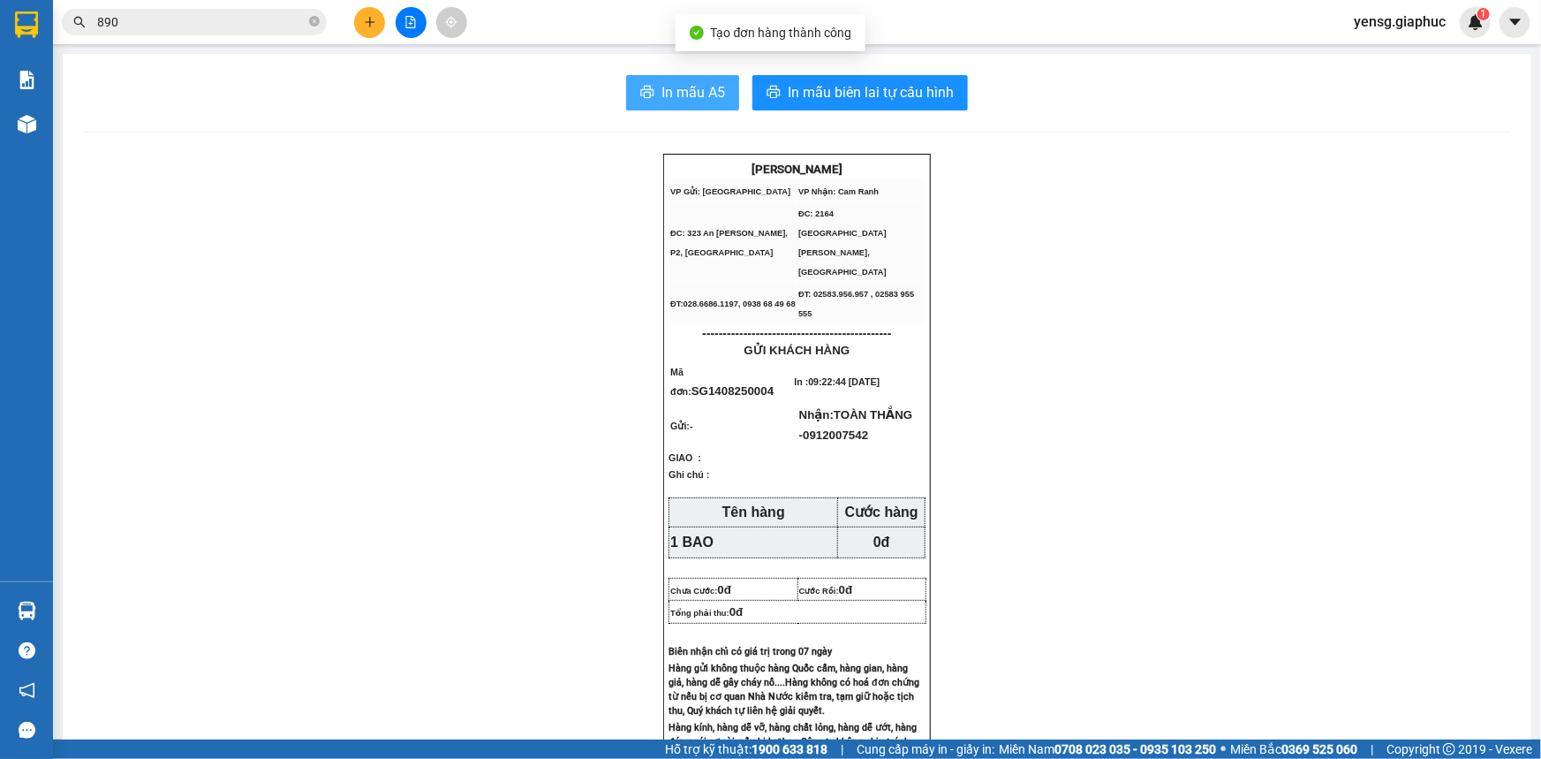
click at [708, 95] on span "In mẫu A5" at bounding box center [694, 92] width 64 height 22
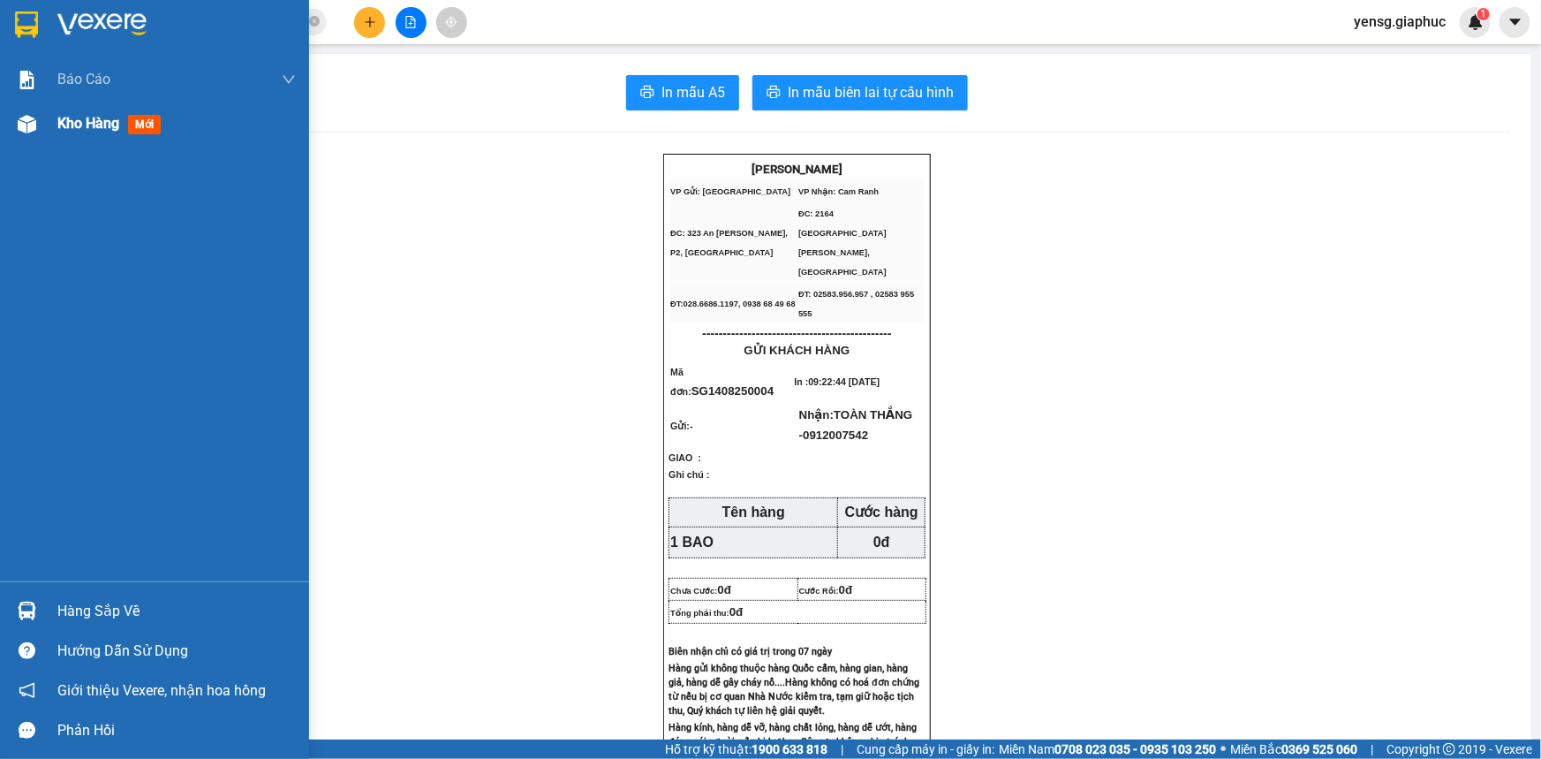
click at [43, 132] on div "Kho hàng mới" at bounding box center [154, 124] width 309 height 44
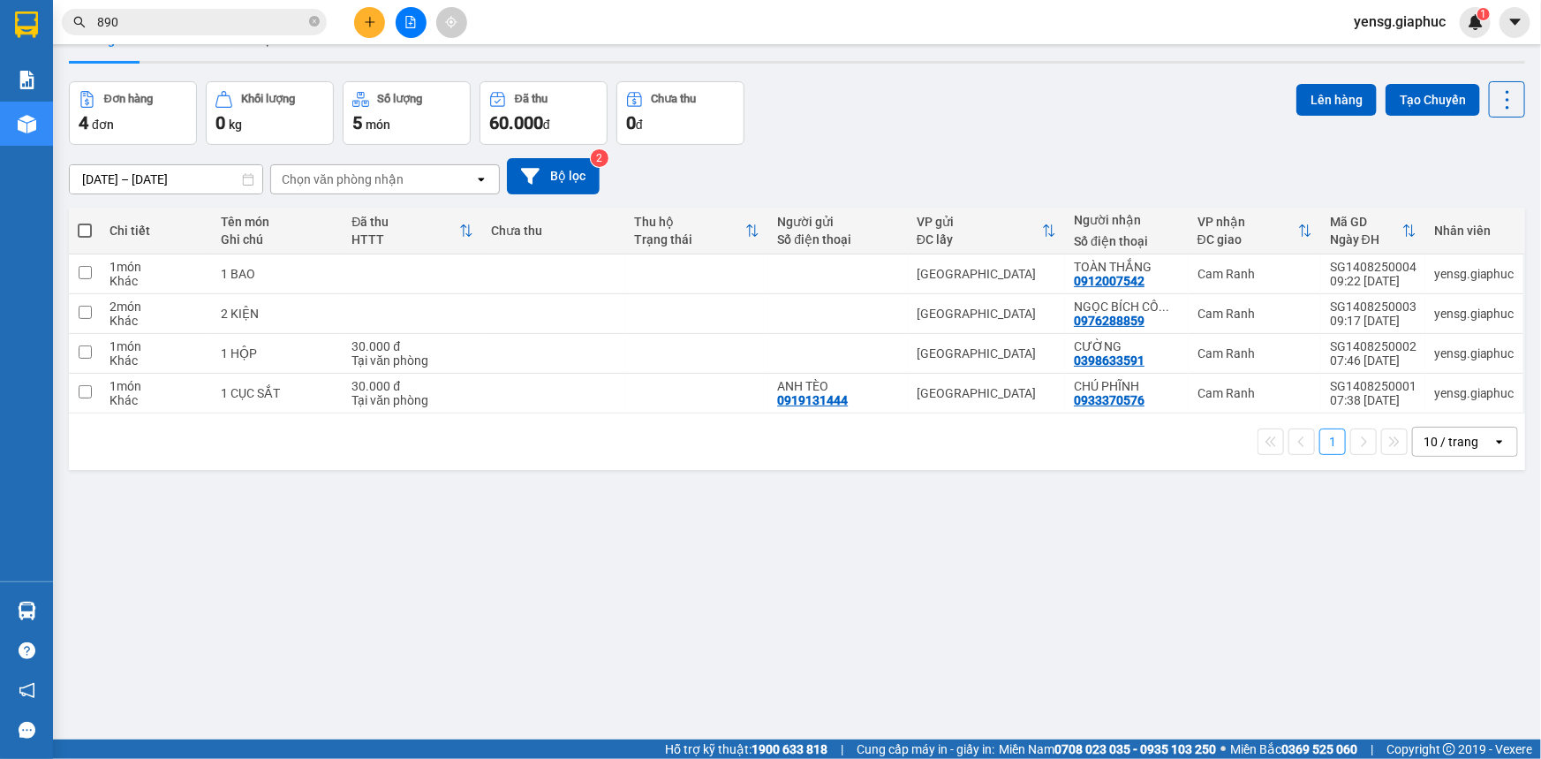
scroll to position [79, 0]
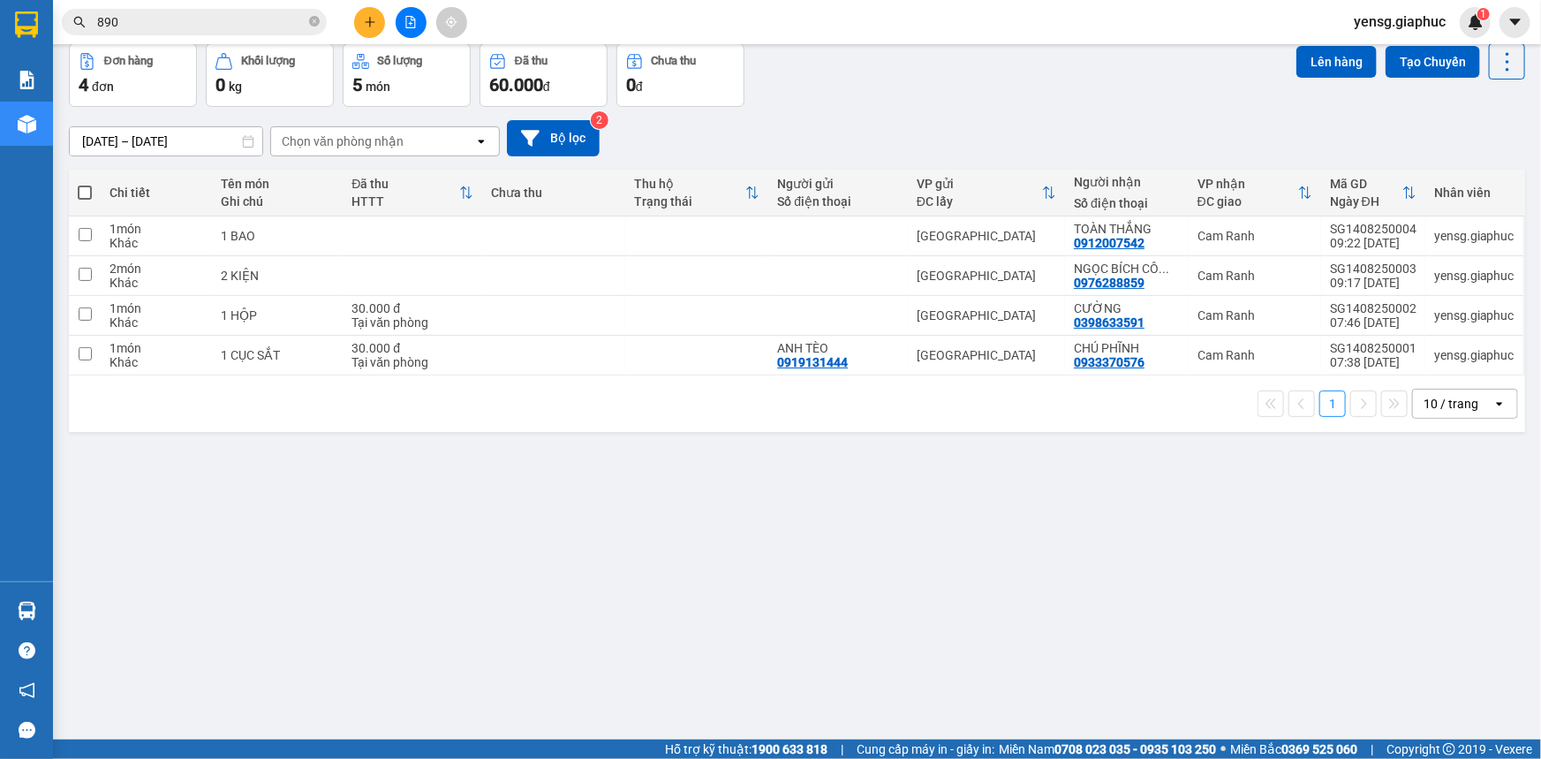
click at [279, 19] on input "890" at bounding box center [201, 21] width 208 height 19
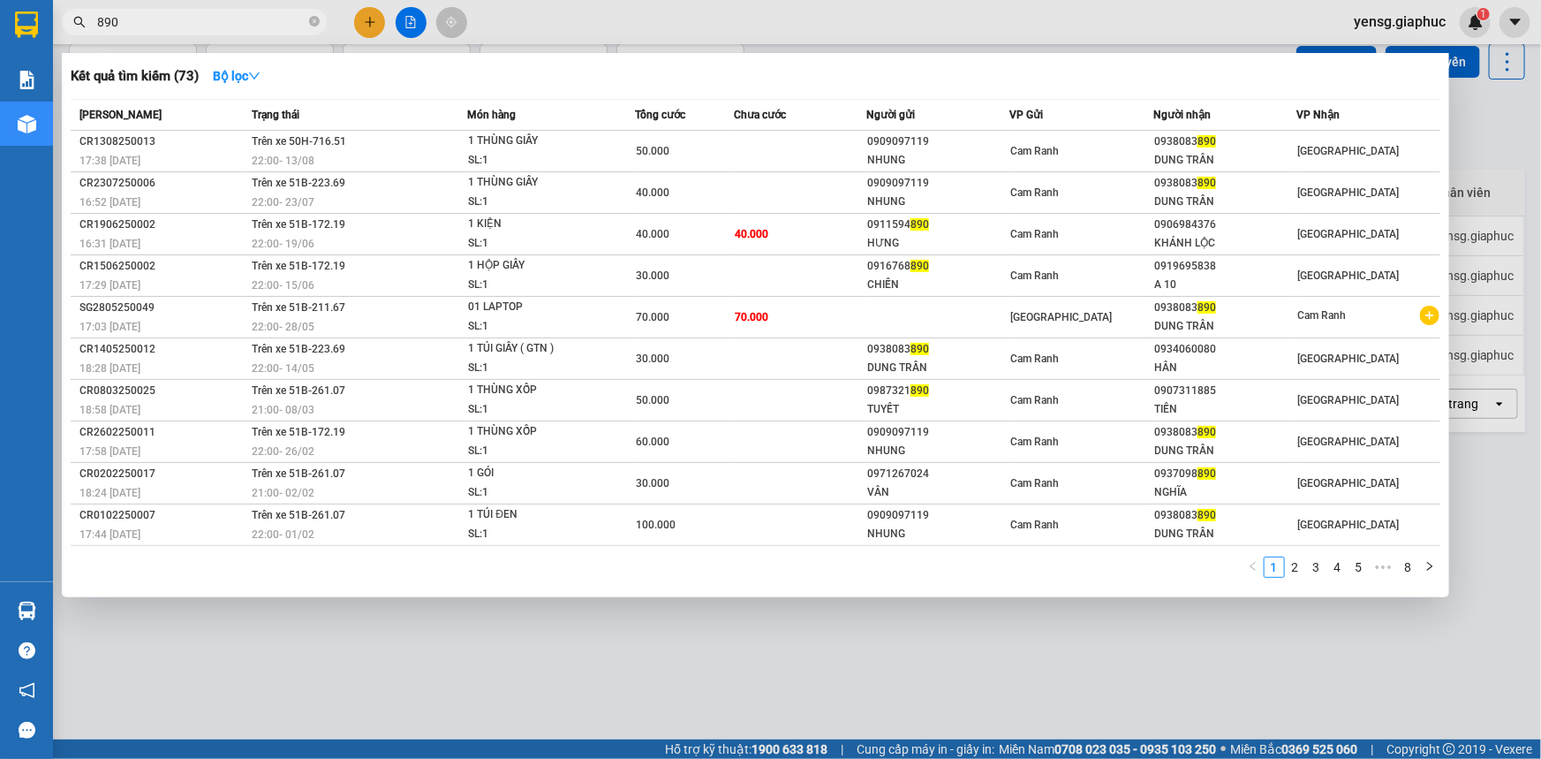
click at [279, 19] on input "890" at bounding box center [201, 21] width 208 height 19
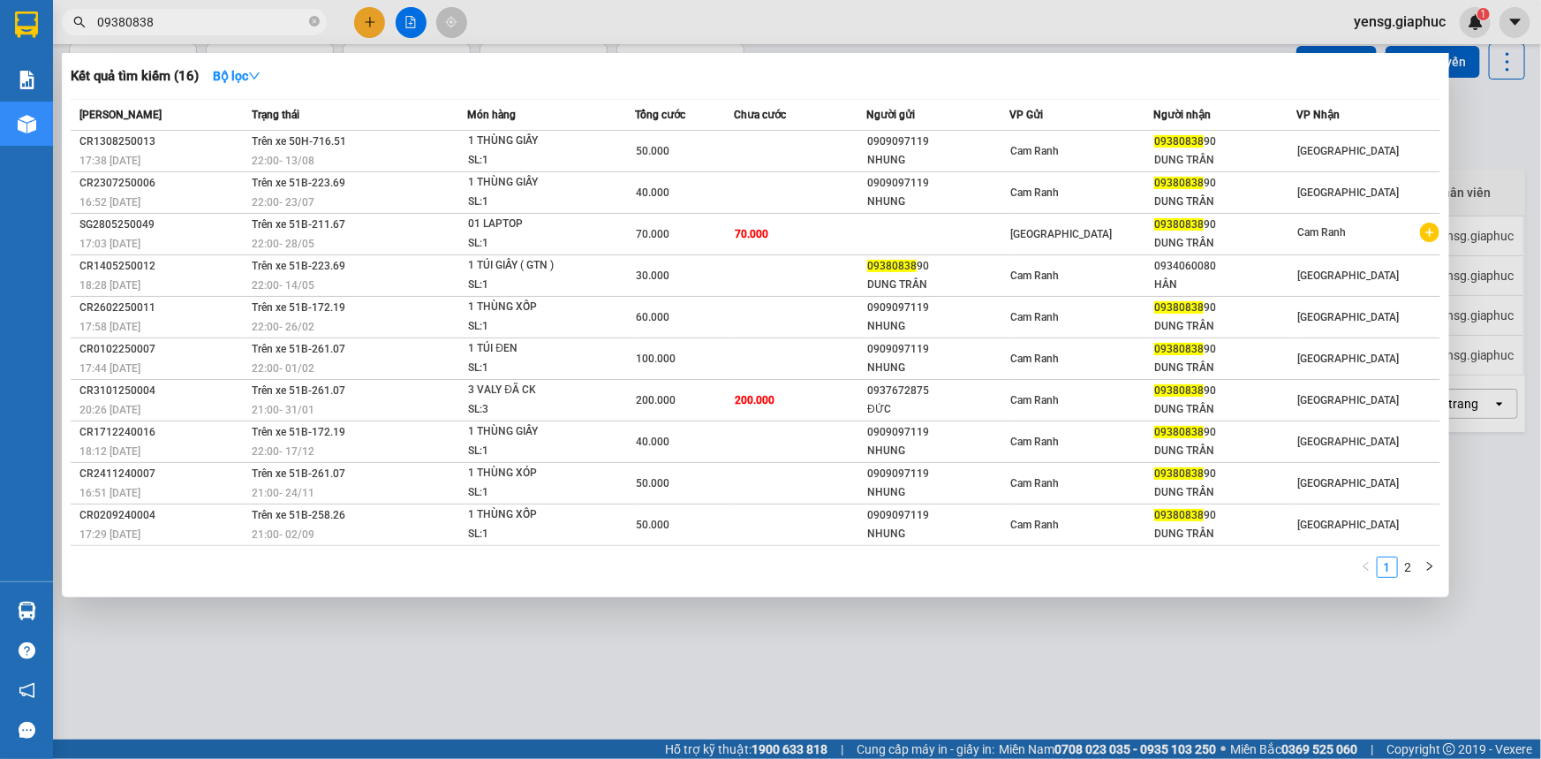
type input "09380838"
click at [231, 26] on input "09380838" at bounding box center [201, 21] width 208 height 19
